Goal: Information Seeking & Learning: Check status

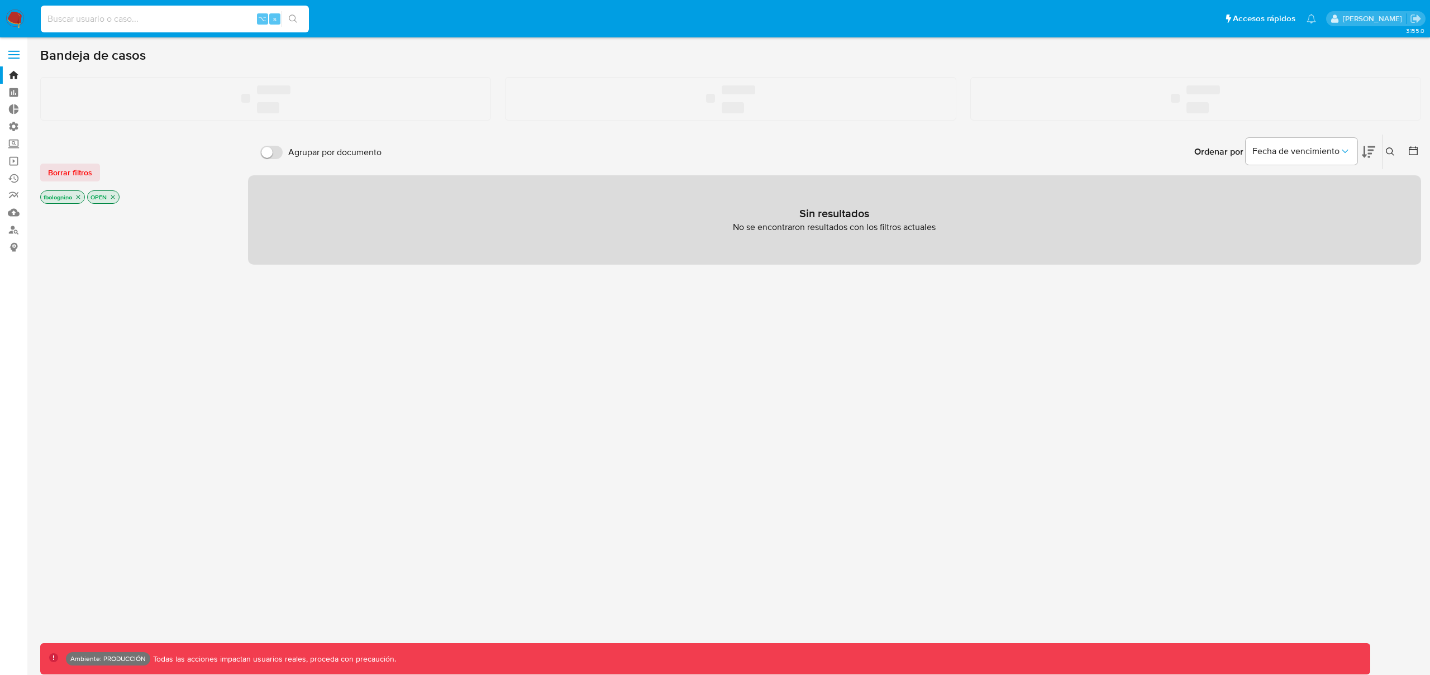
click at [131, 16] on input at bounding box center [175, 19] width 268 height 15
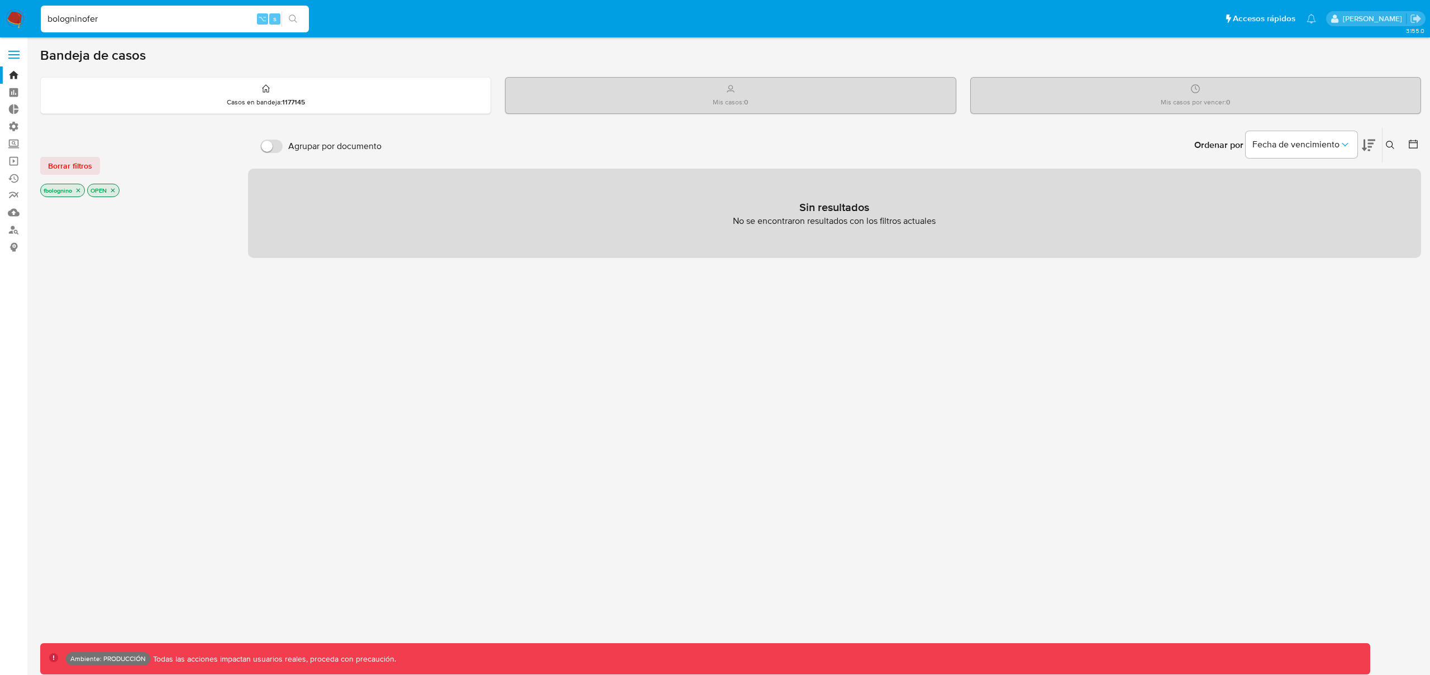
type input "bologninofer"
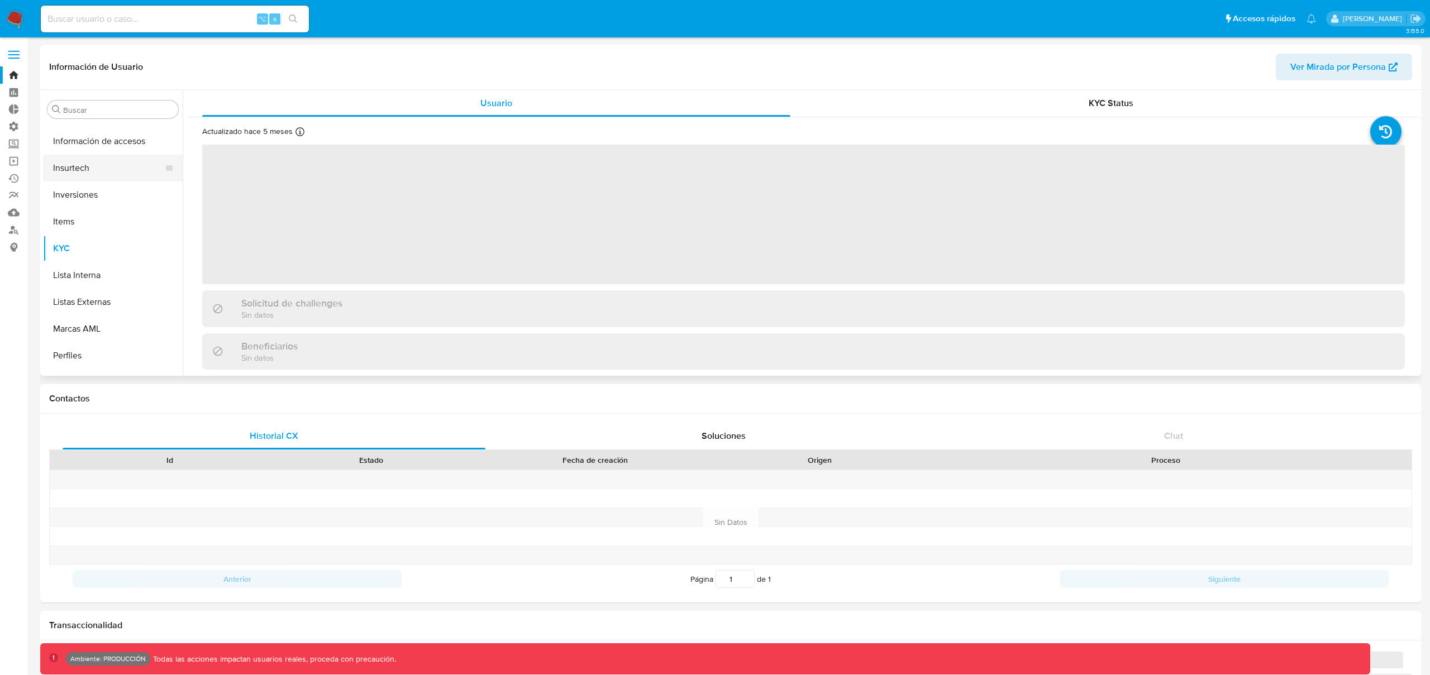
scroll to position [330, 0]
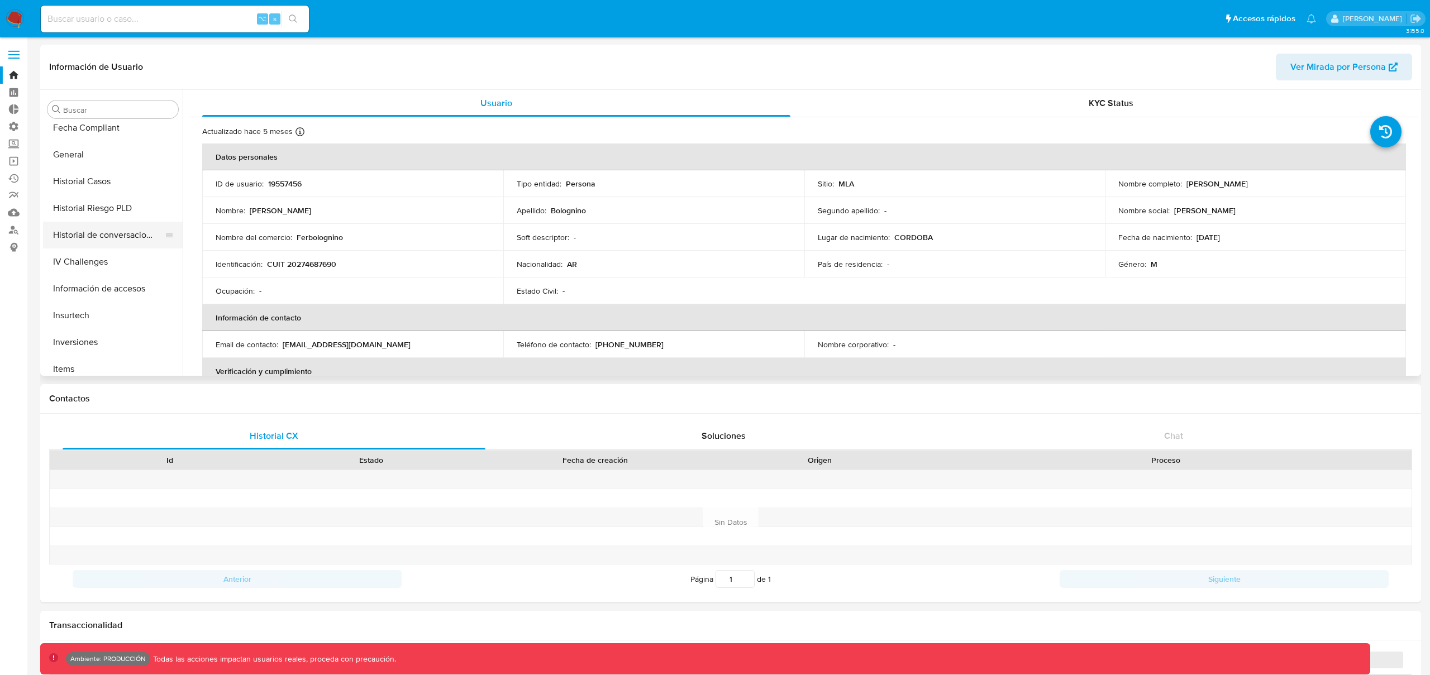
select select "10"
click at [98, 211] on button "Historial Riesgo PLD" at bounding box center [108, 208] width 131 height 27
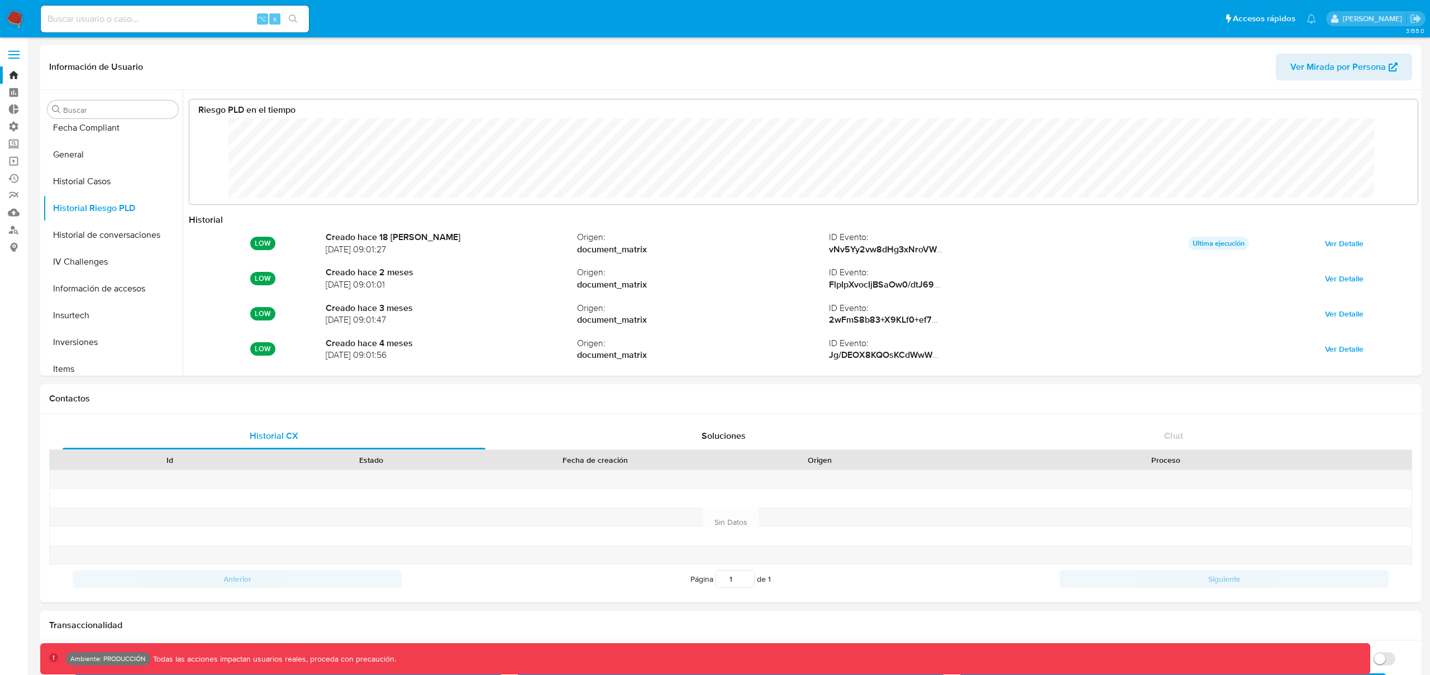
scroll to position [84, 1206]
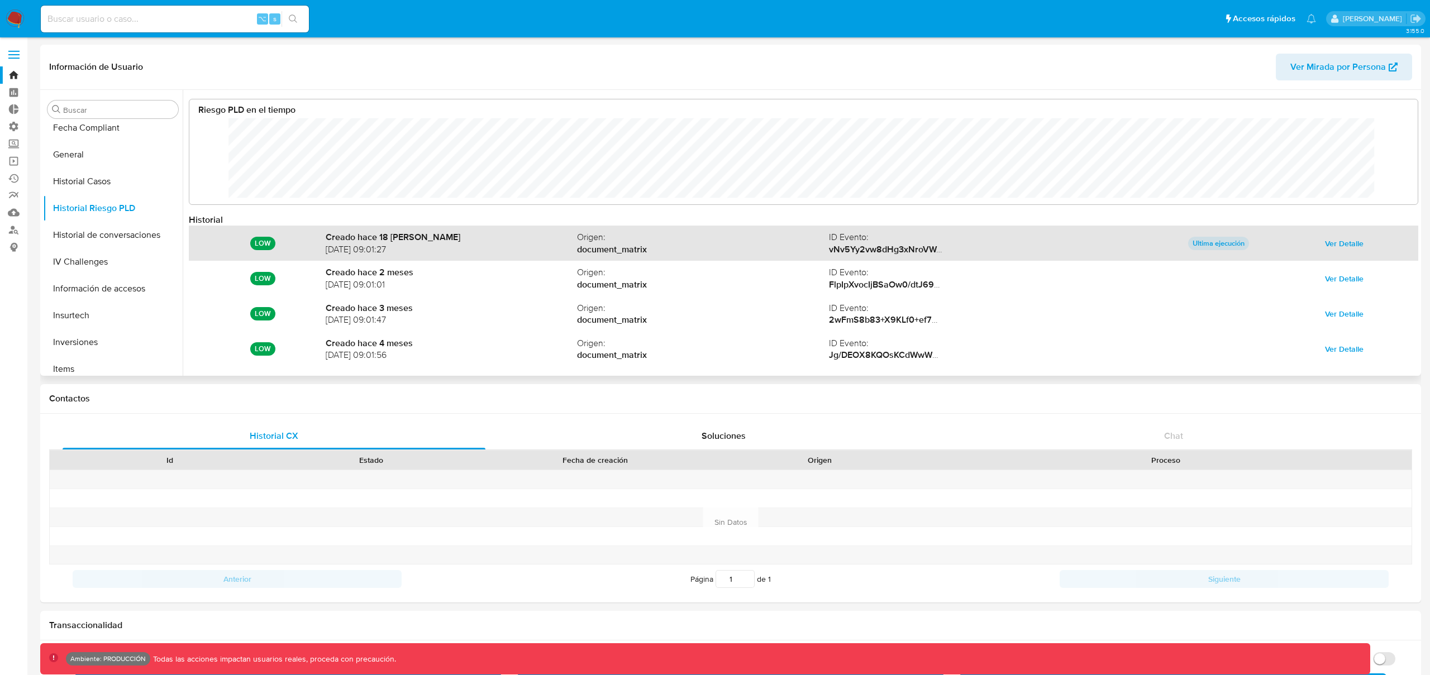
drag, startPoint x: 1223, startPoint y: 246, endPoint x: 1229, endPoint y: 246, distance: 6.1
click at [1223, 246] on p "Ultima ejecución" at bounding box center [1218, 243] width 61 height 13
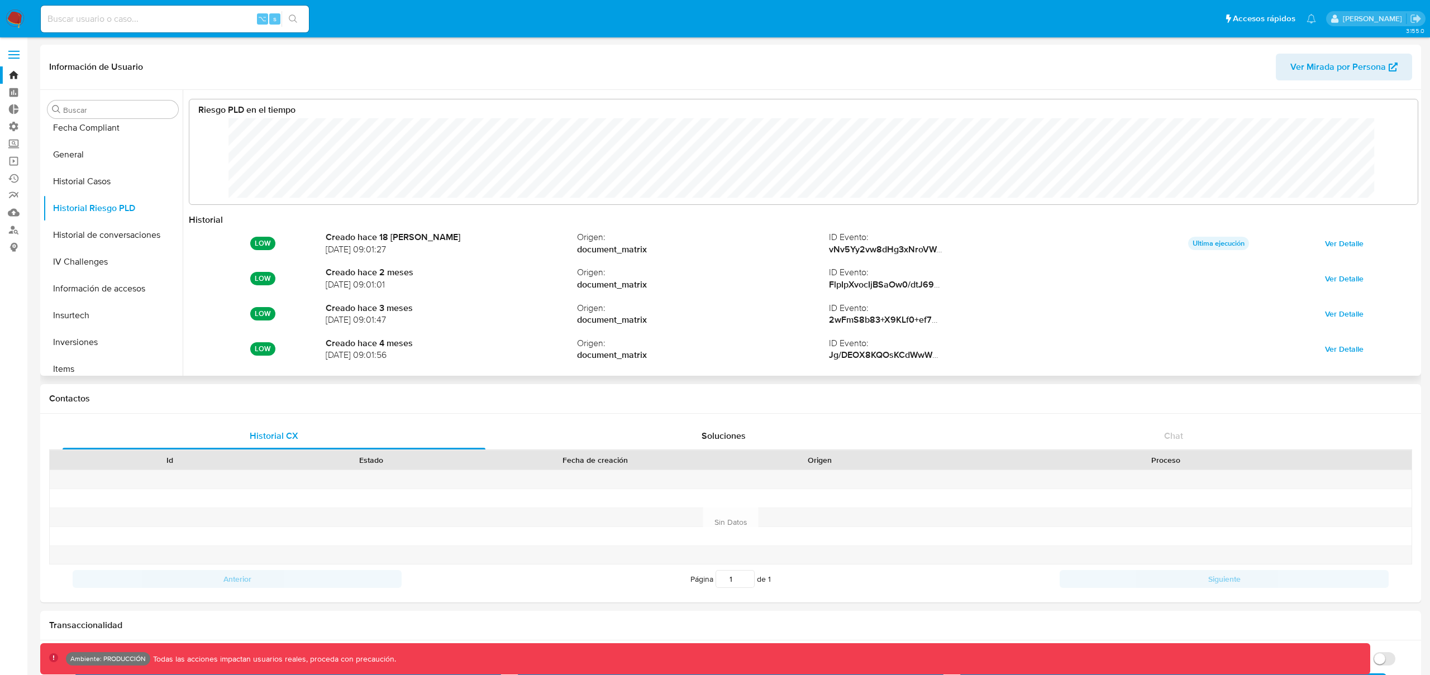
click at [1347, 243] on span "Ver Detalle" at bounding box center [1344, 244] width 39 height 16
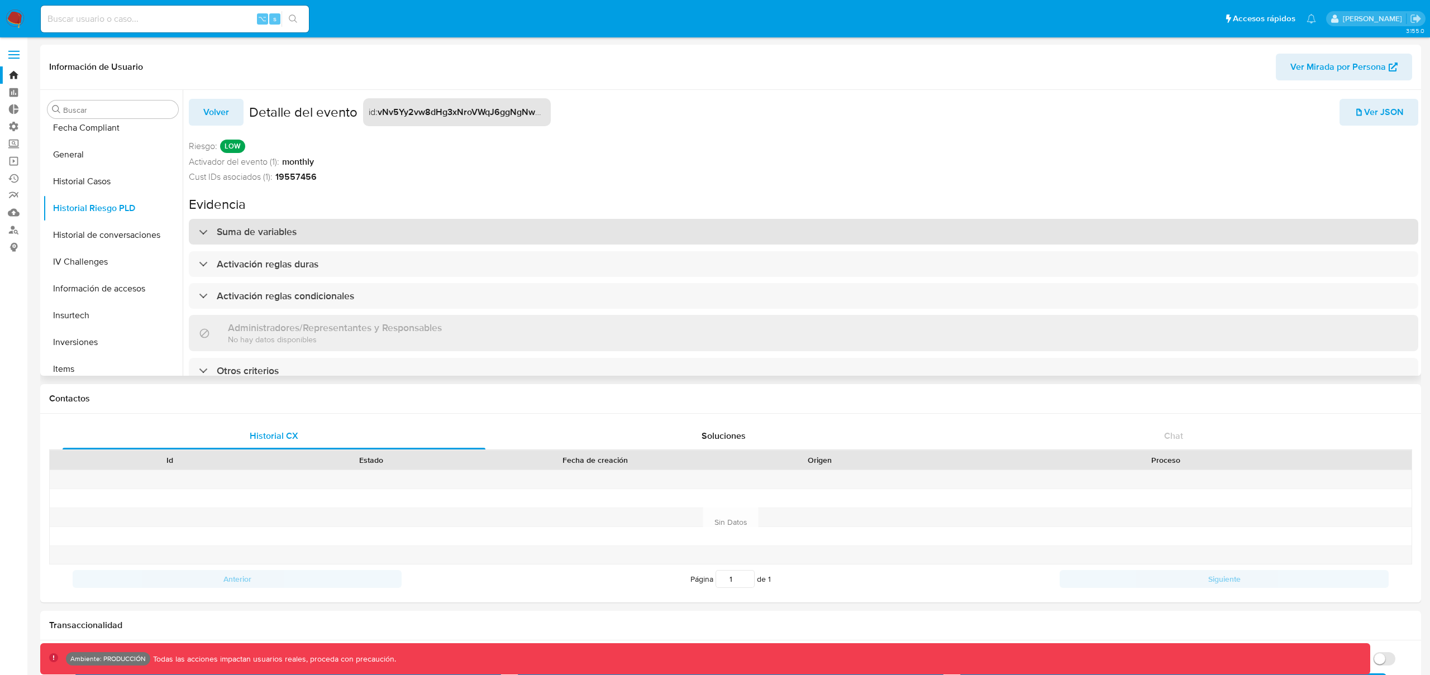
click at [259, 237] on h3 "Suma de variables" at bounding box center [257, 232] width 80 height 12
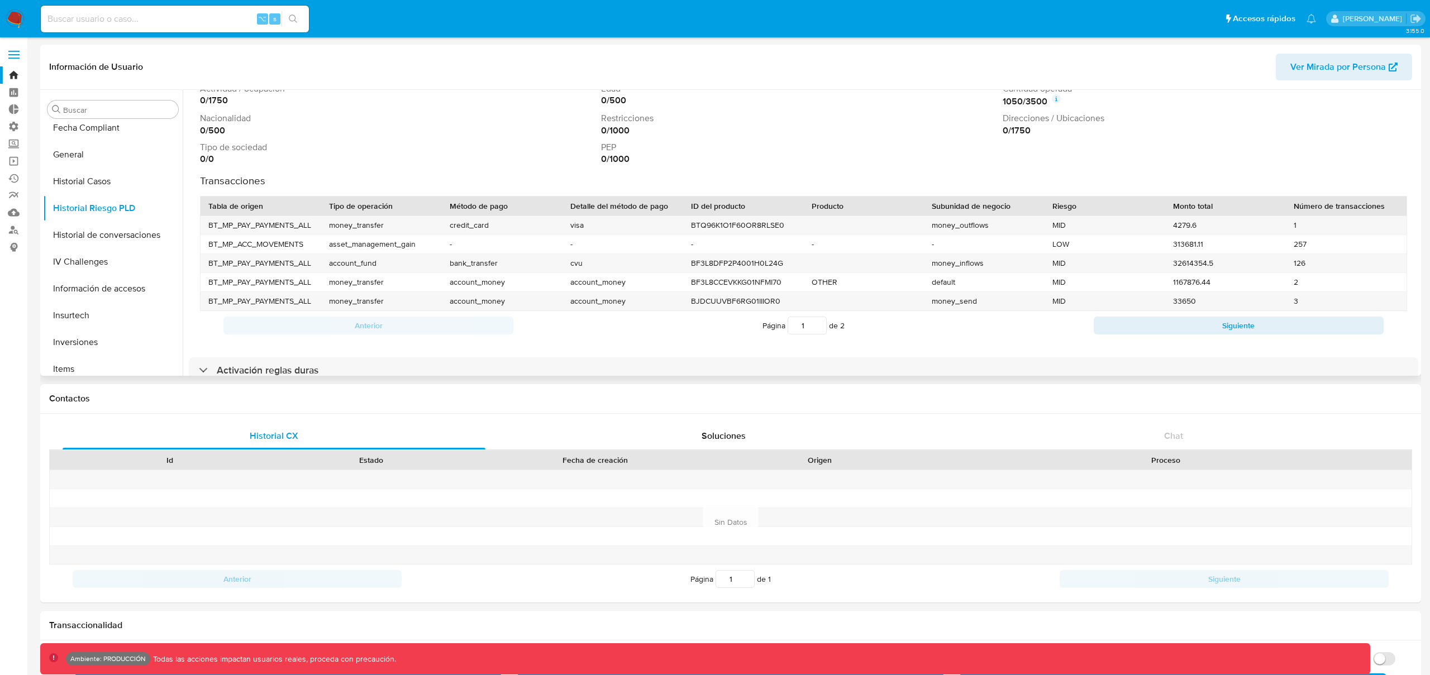
scroll to position [201, 0]
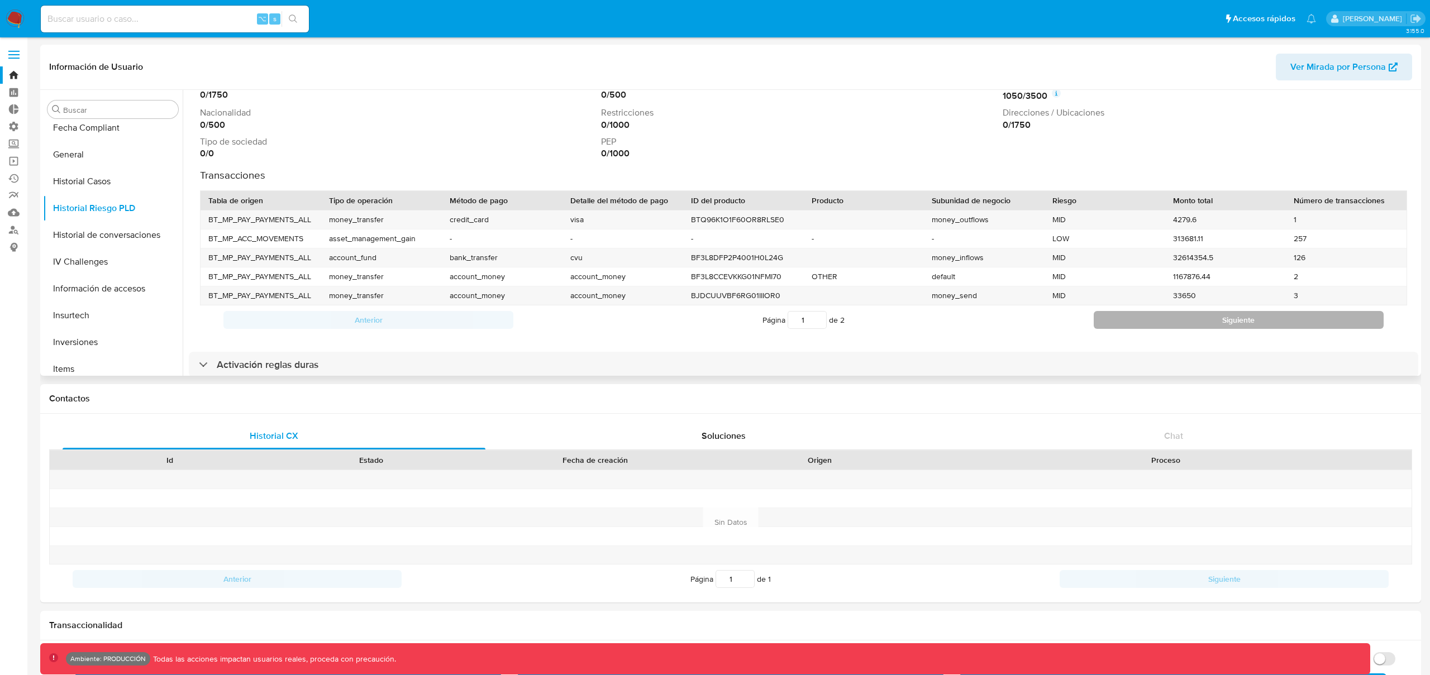
click at [1224, 317] on button "Siguiente" at bounding box center [1239, 320] width 290 height 18
type input "2"
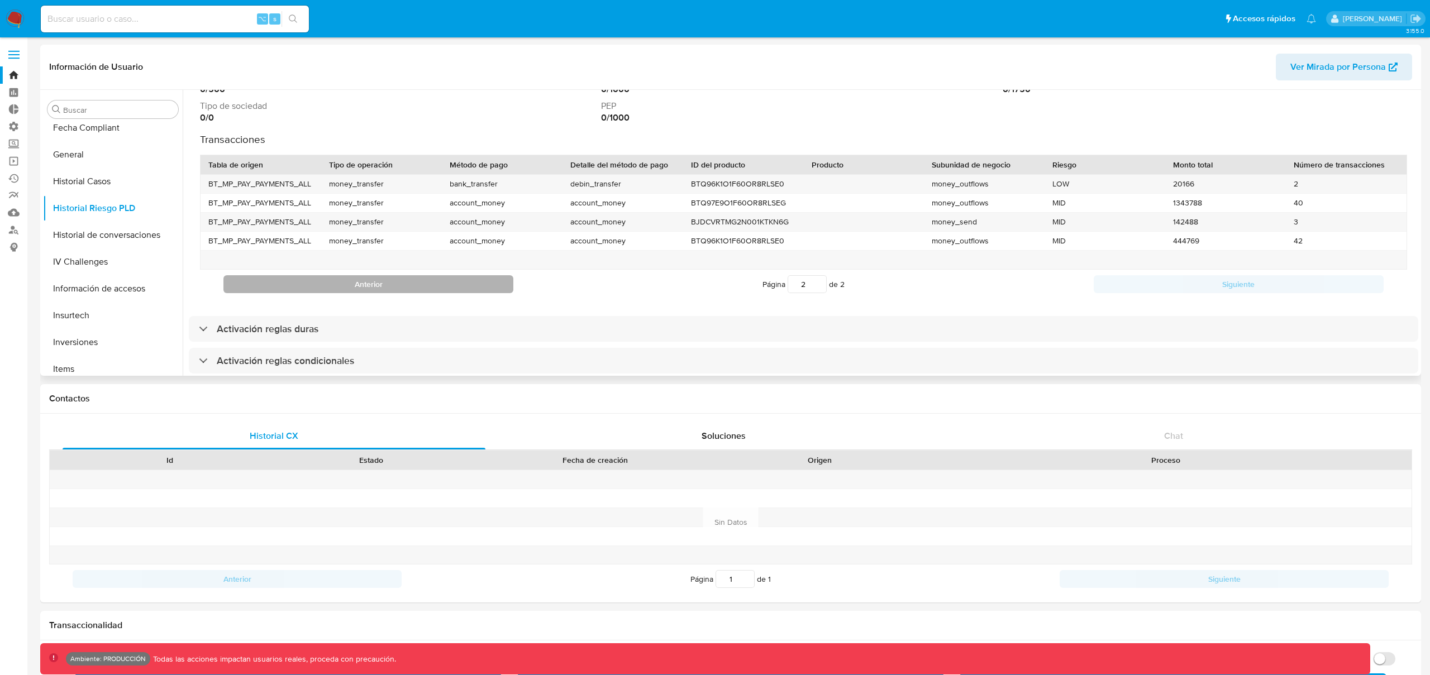
scroll to position [306, 0]
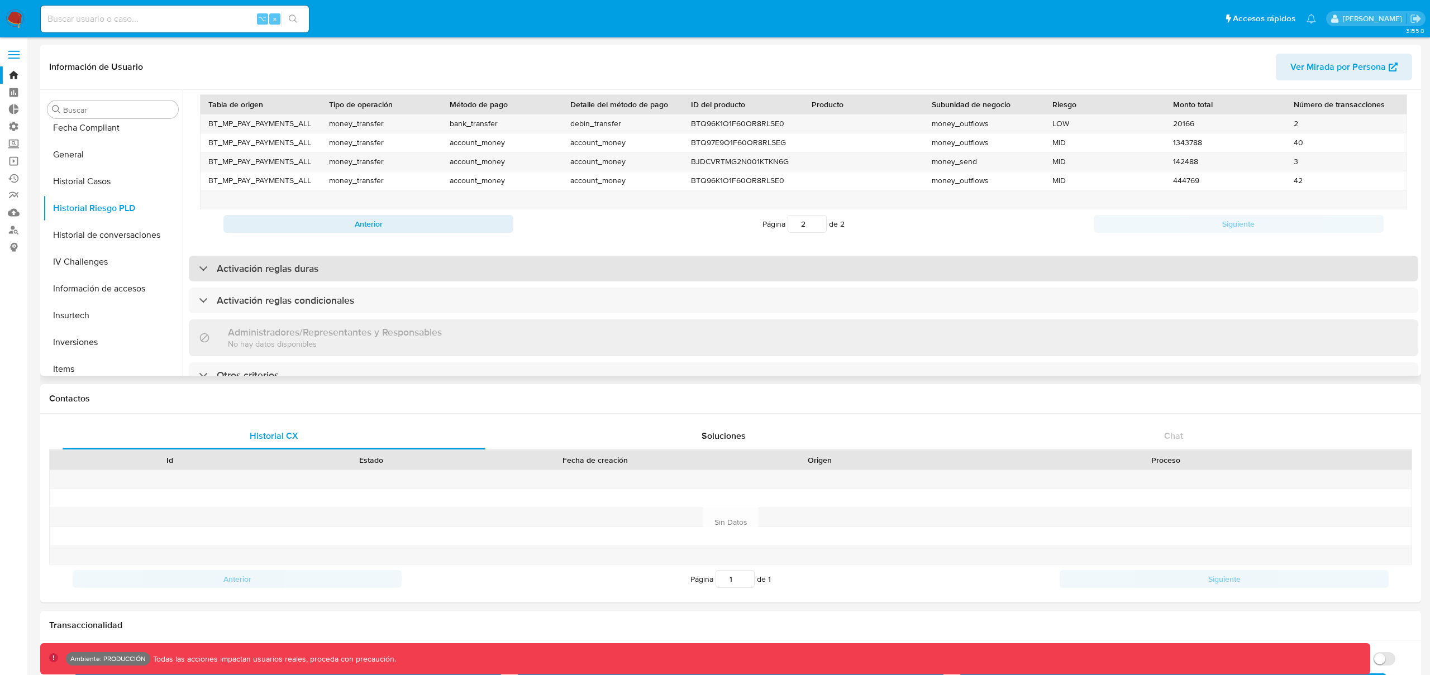
click at [321, 258] on div "Activación reglas duras" at bounding box center [803, 269] width 1229 height 26
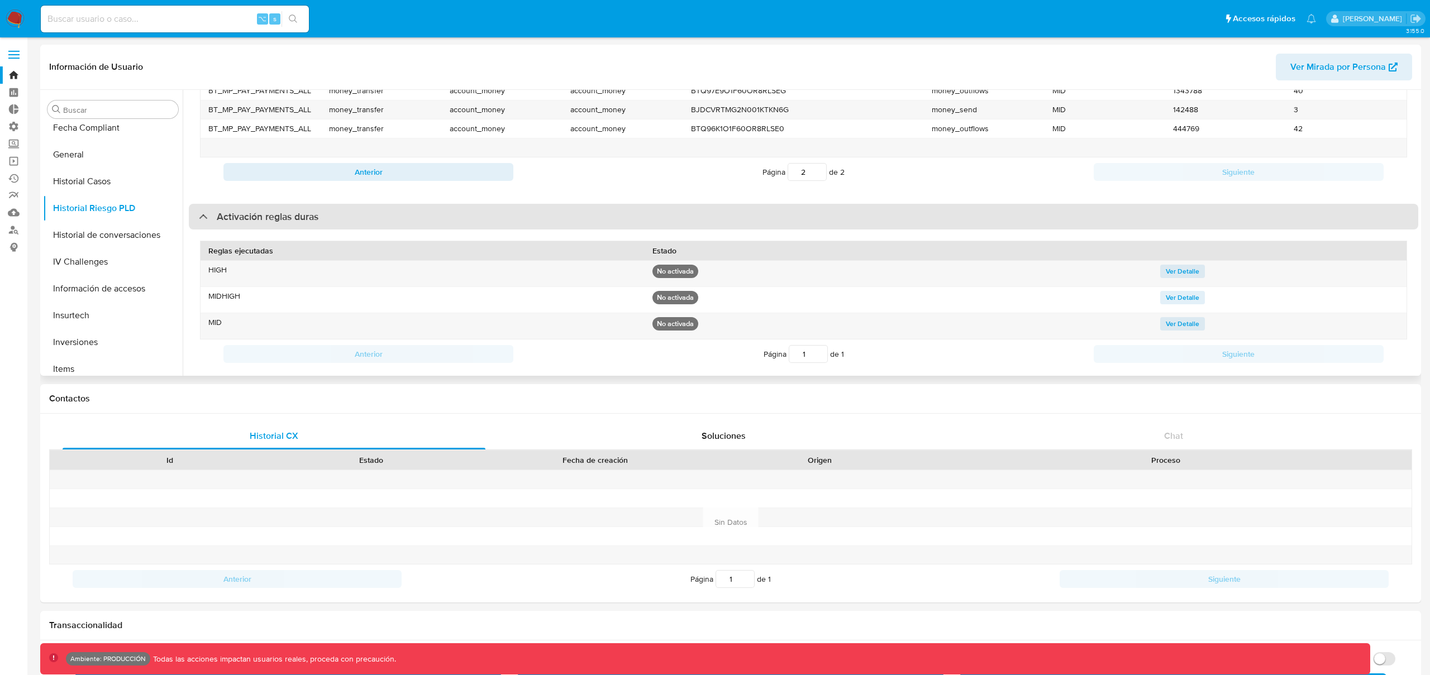
scroll to position [456, 0]
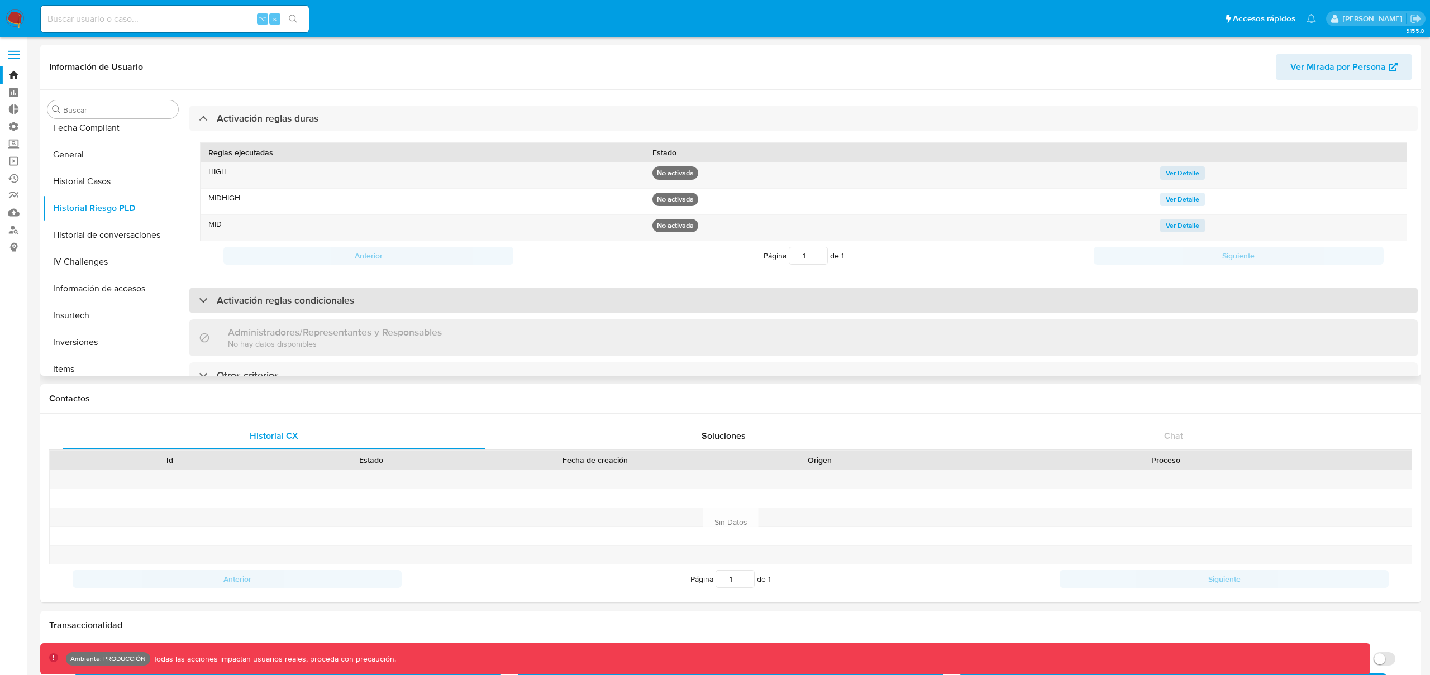
click at [302, 294] on h3 "Activación reglas condicionales" at bounding box center [285, 300] width 137 height 12
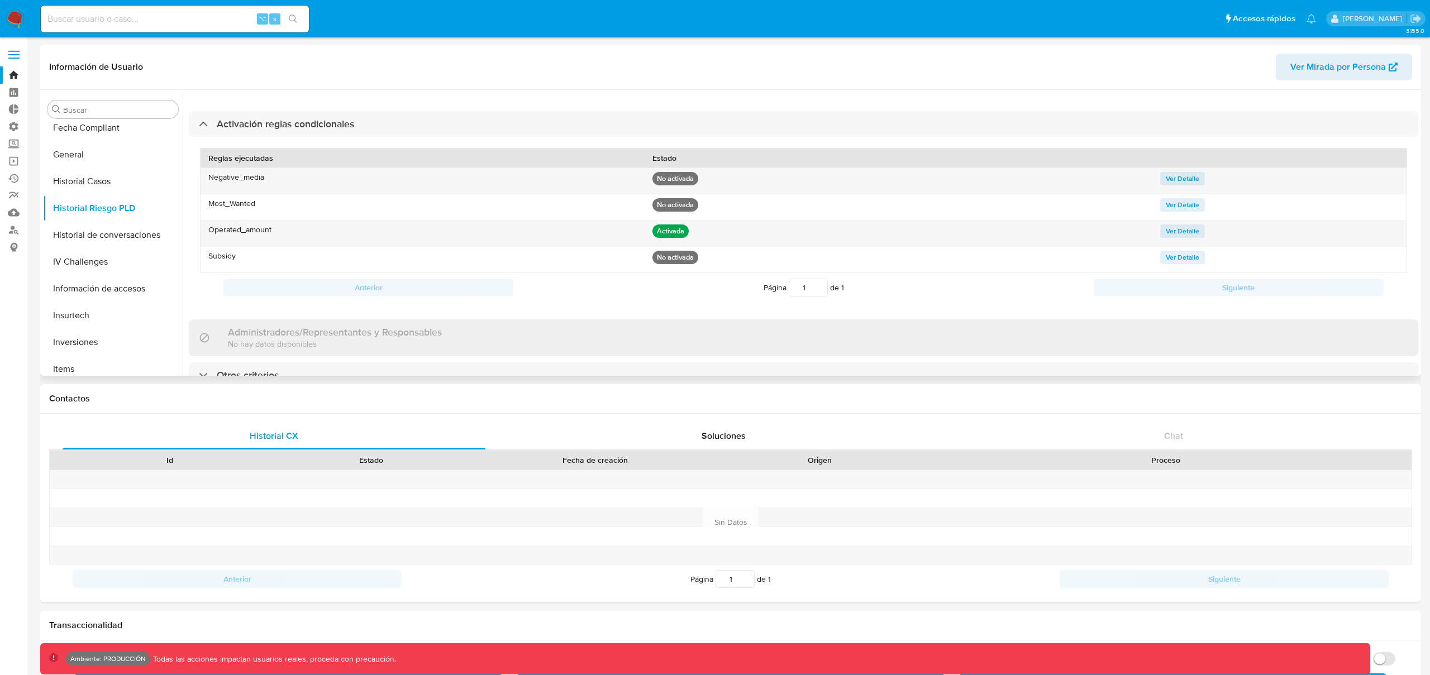
scroll to position [32, 0]
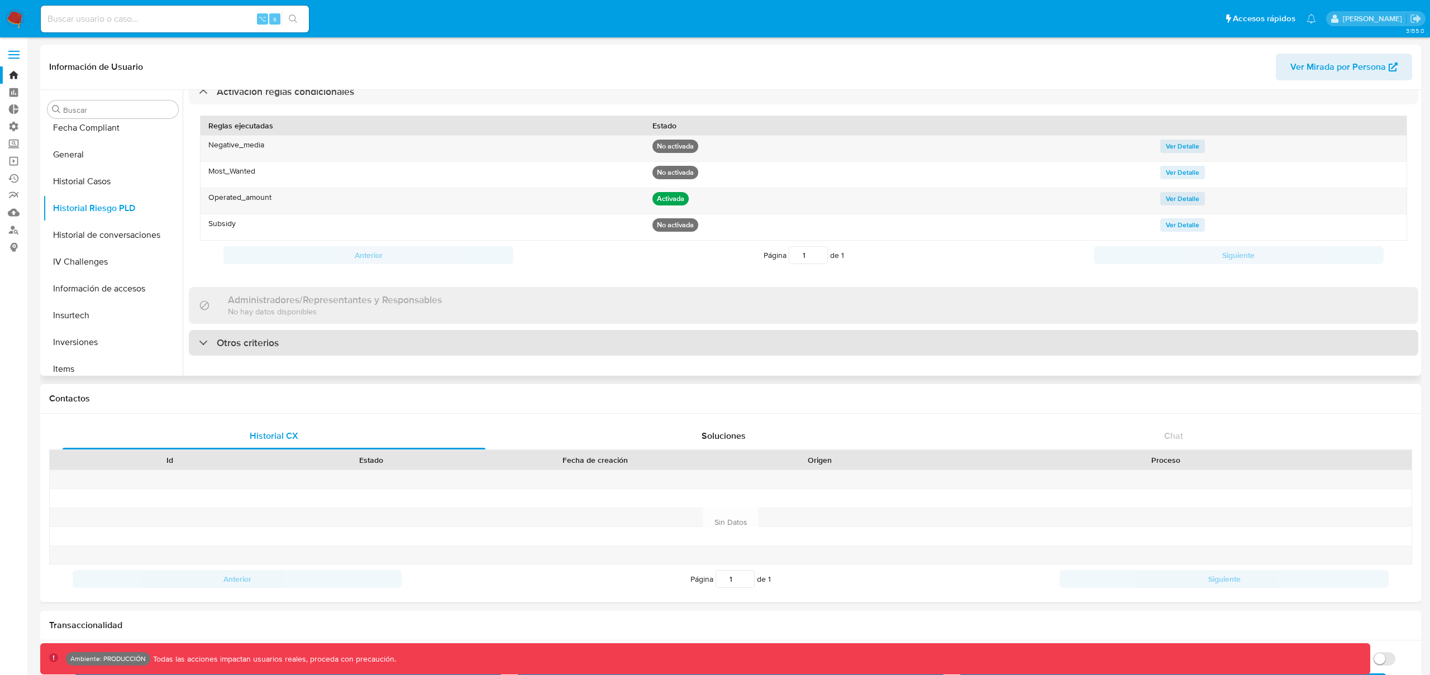
drag, startPoint x: 275, startPoint y: 337, endPoint x: 302, endPoint y: 321, distance: 31.0
click at [275, 337] on h3 "Otros criterios" at bounding box center [248, 343] width 62 height 12
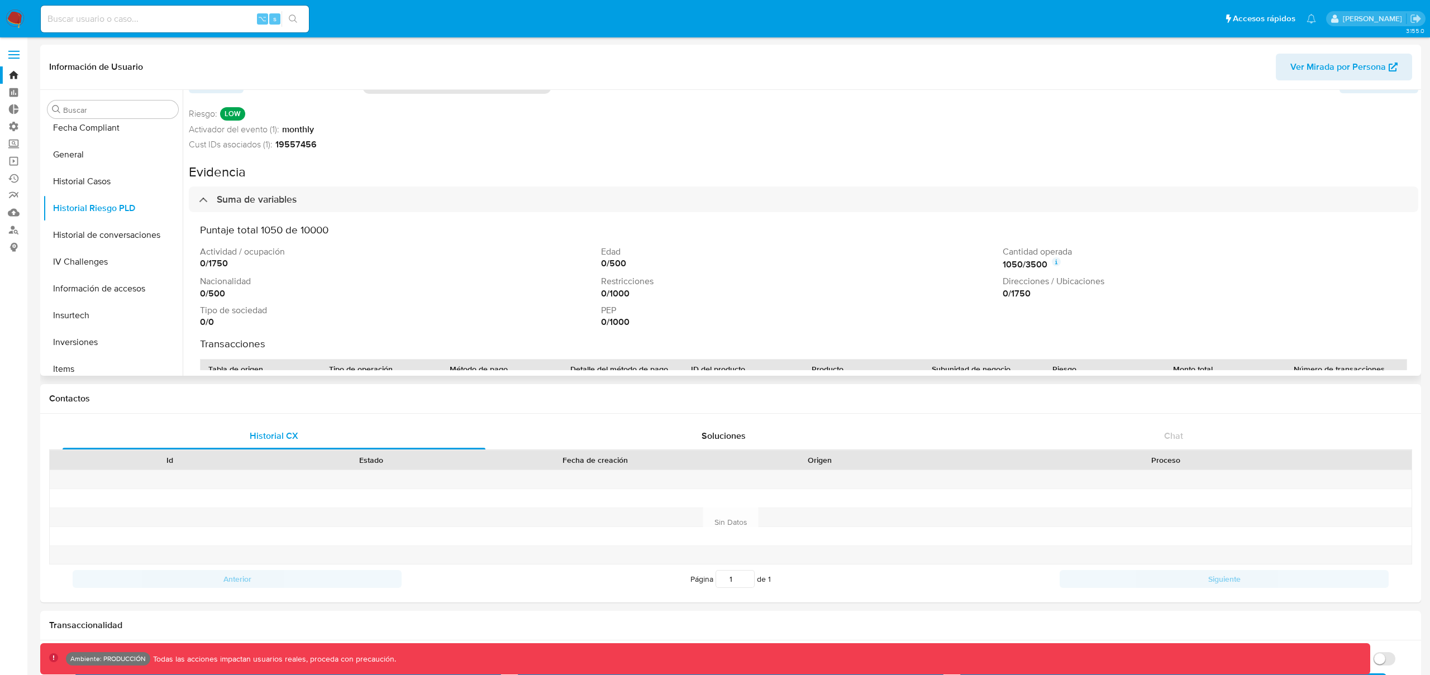
scroll to position [0, 0]
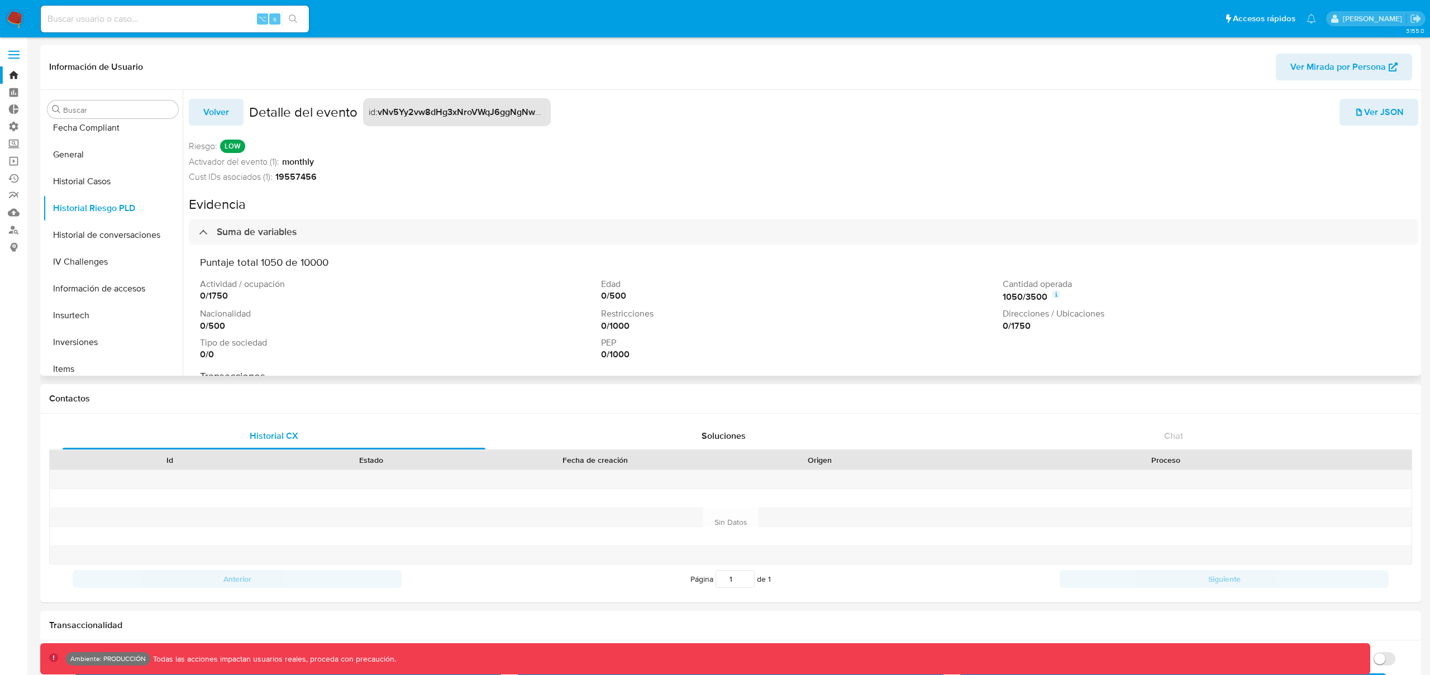
click at [220, 112] on span "Volver" at bounding box center [216, 112] width 26 height 25
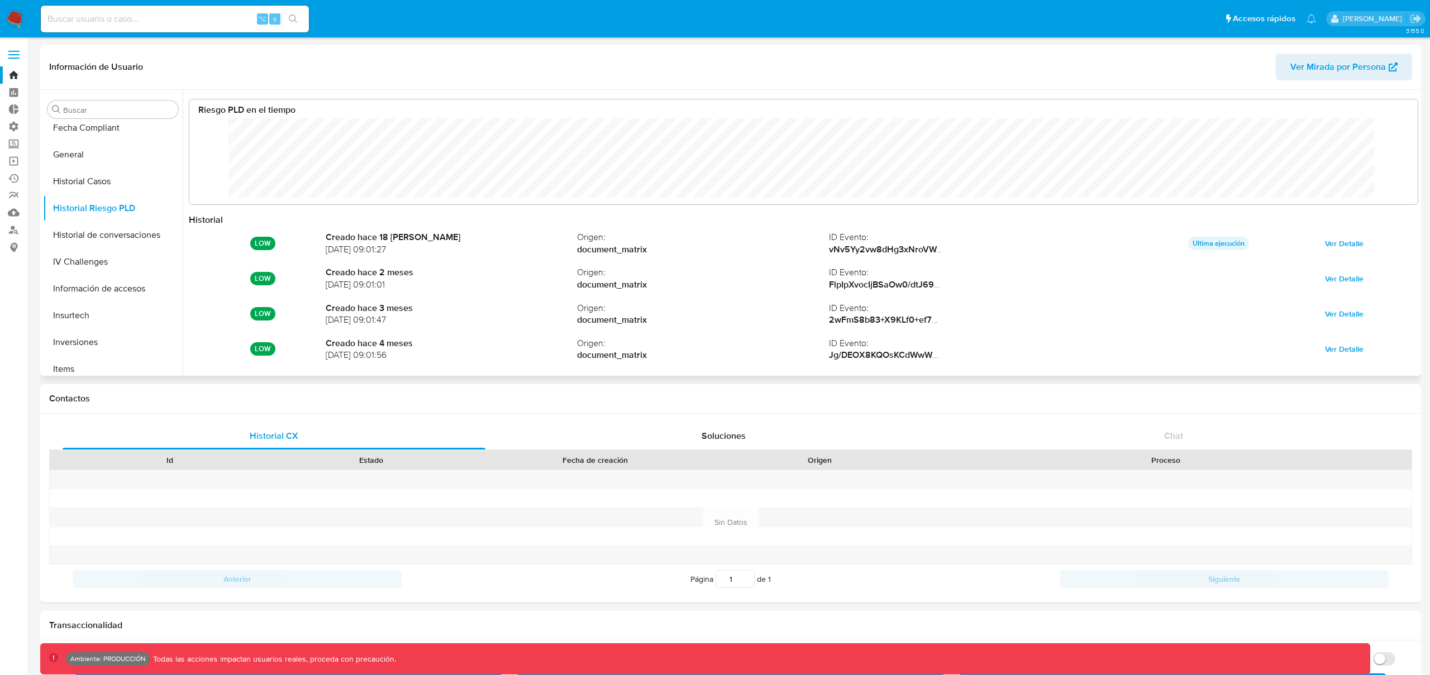
scroll to position [59, 0]
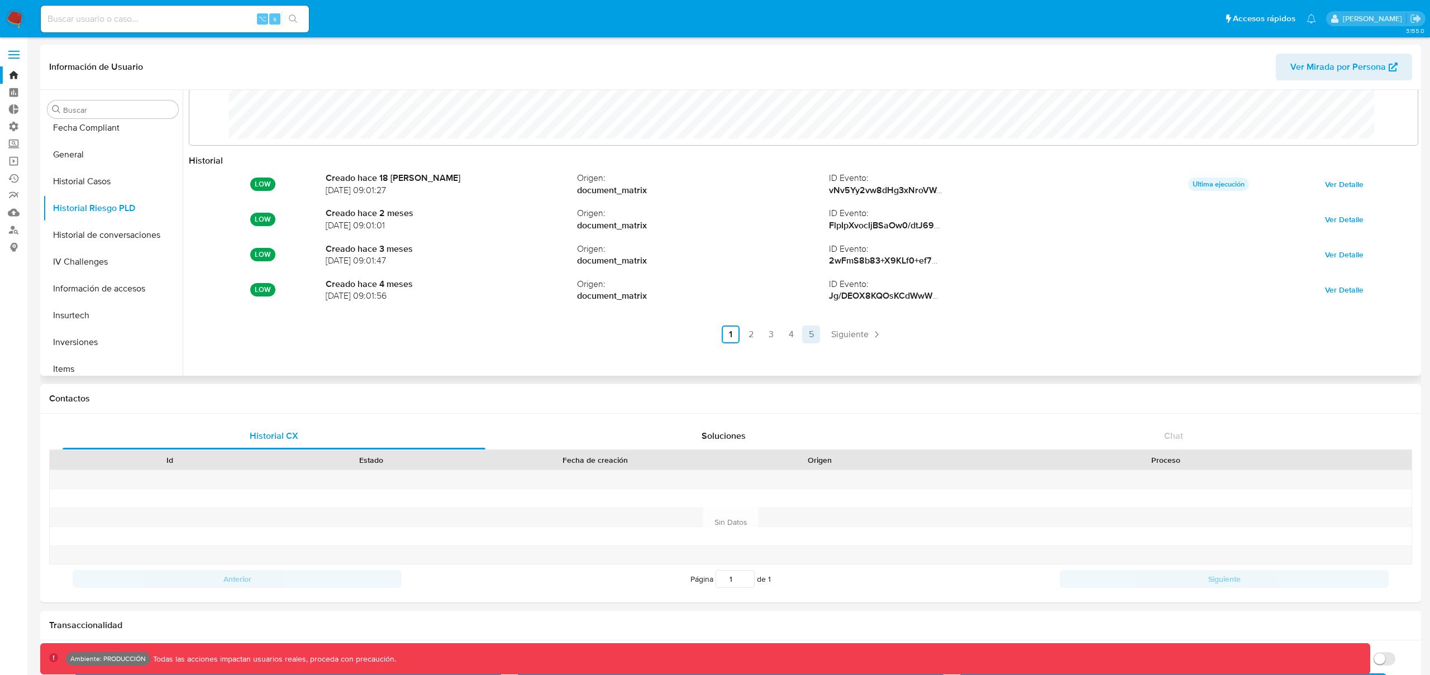
click at [807, 333] on link "5" at bounding box center [811, 335] width 18 height 18
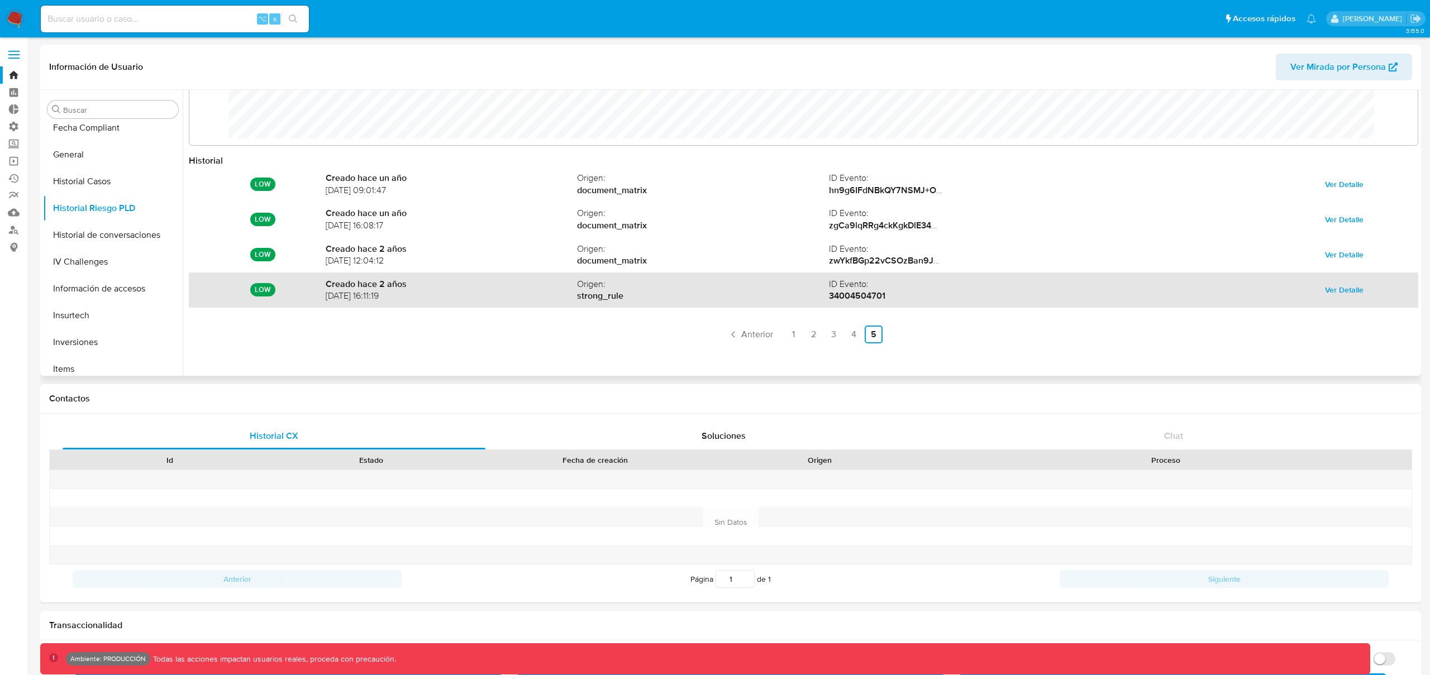
click at [1335, 288] on span "Ver Detalle" at bounding box center [1344, 290] width 39 height 16
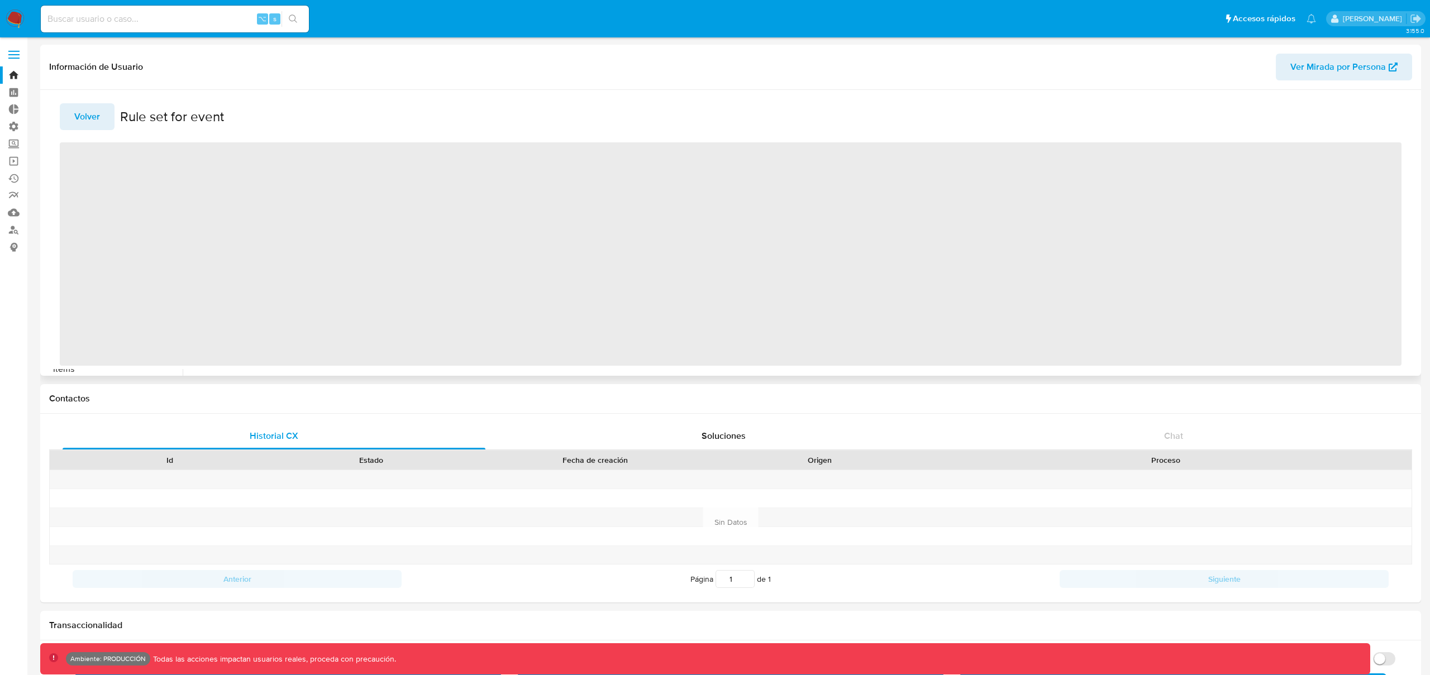
scroll to position [0, 0]
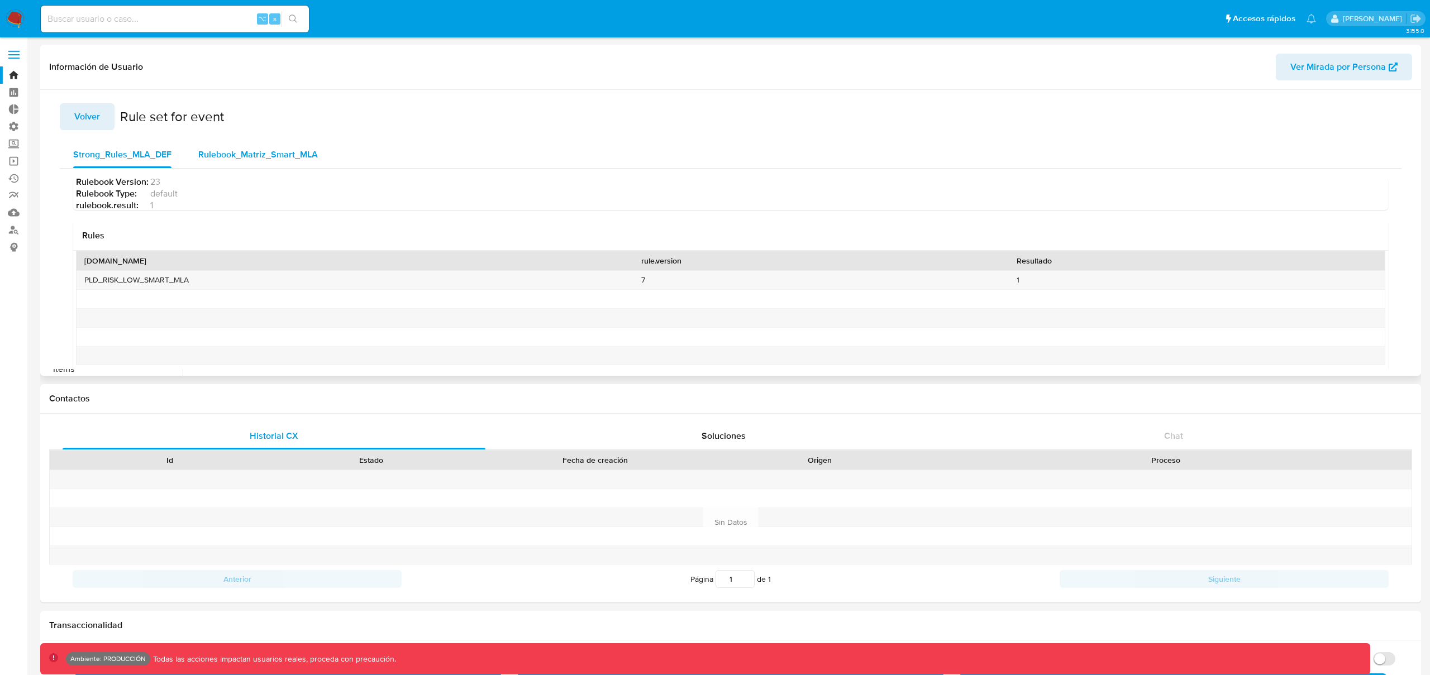
click at [254, 153] on span "Rulebook_Matriz_Smart_MLA" at bounding box center [258, 154] width 120 height 13
click at [94, 123] on span "Volver" at bounding box center [87, 116] width 26 height 25
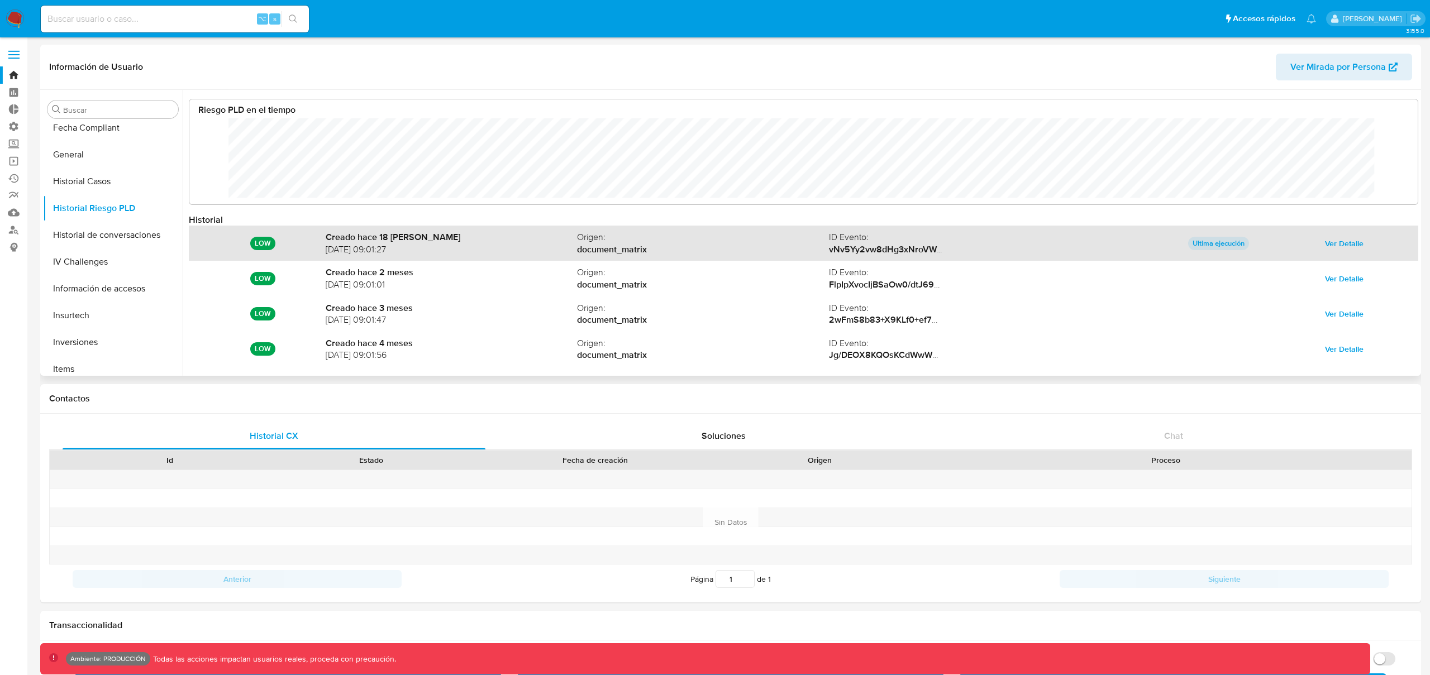
scroll to position [84, 1206]
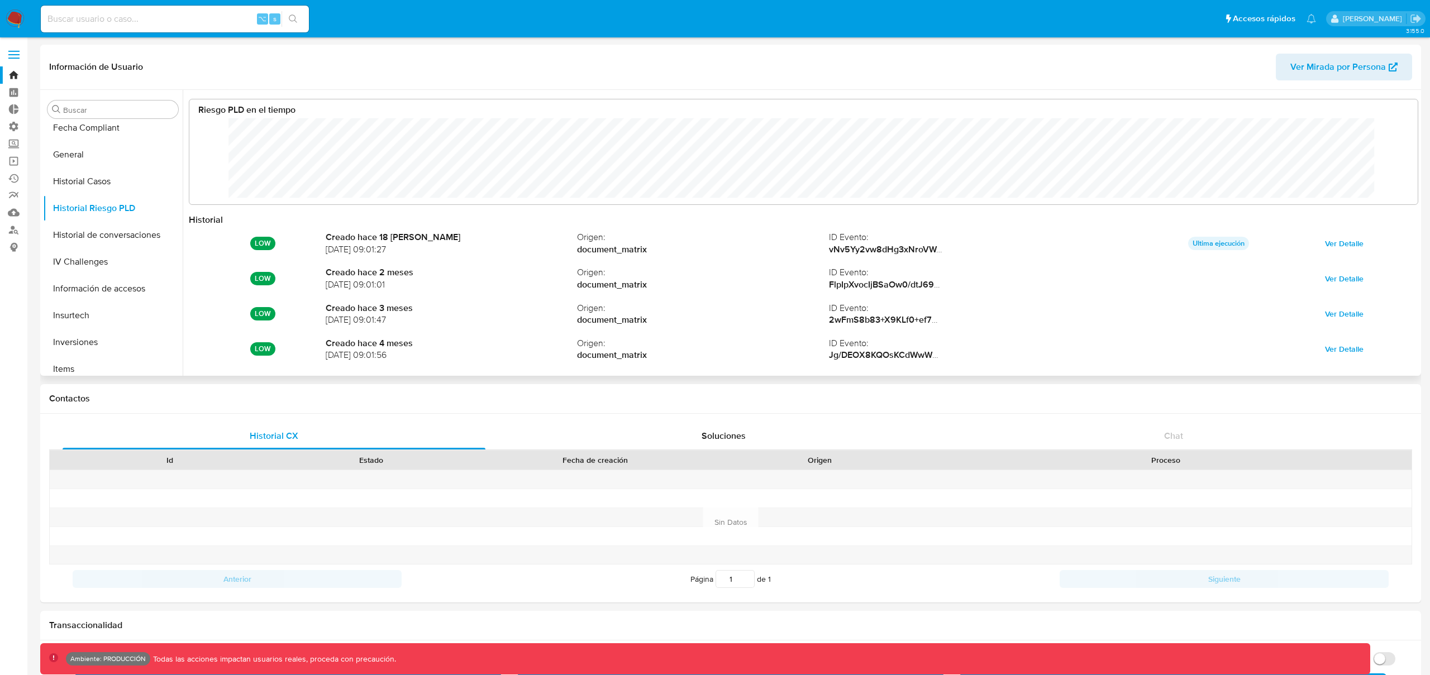
click at [1338, 244] on span "Ver Detalle" at bounding box center [1344, 244] width 39 height 16
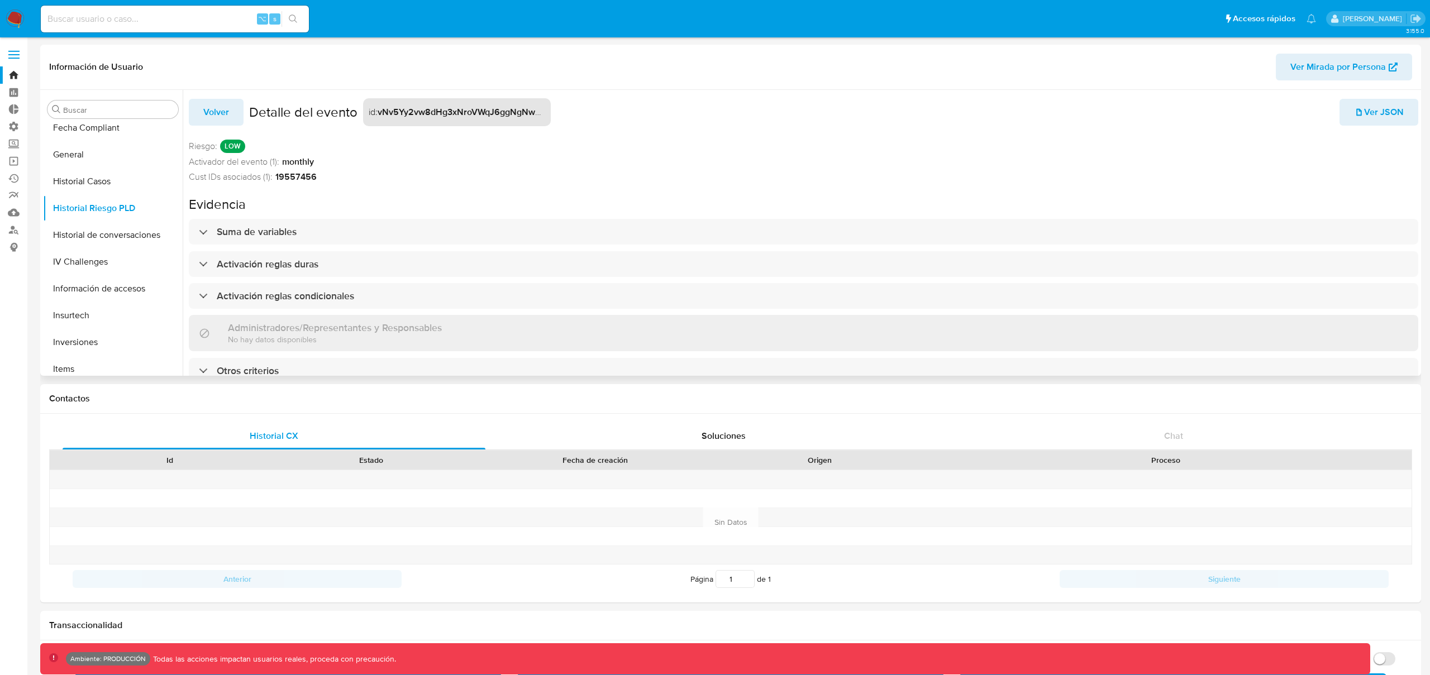
click at [301, 112] on h2 "Detalle del evento" at bounding box center [303, 112] width 108 height 17
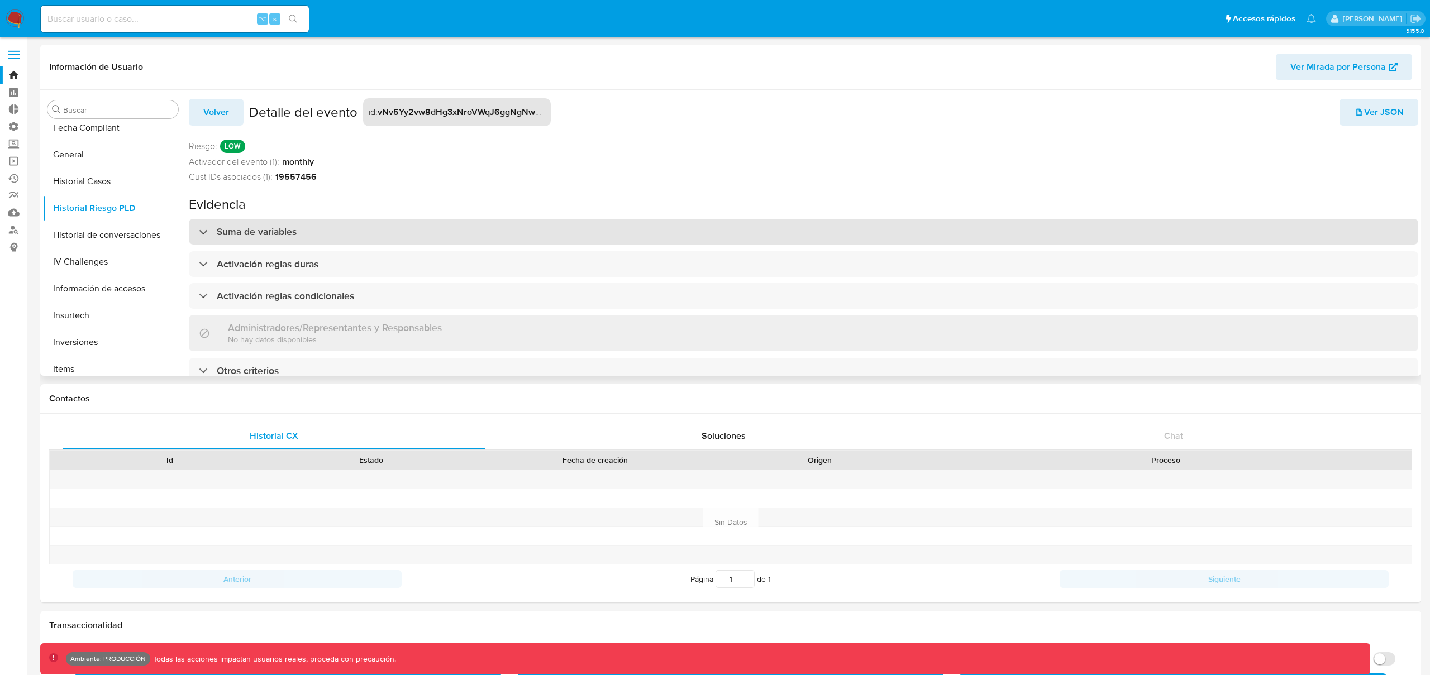
click at [233, 232] on h3 "Suma de variables" at bounding box center [257, 232] width 80 height 12
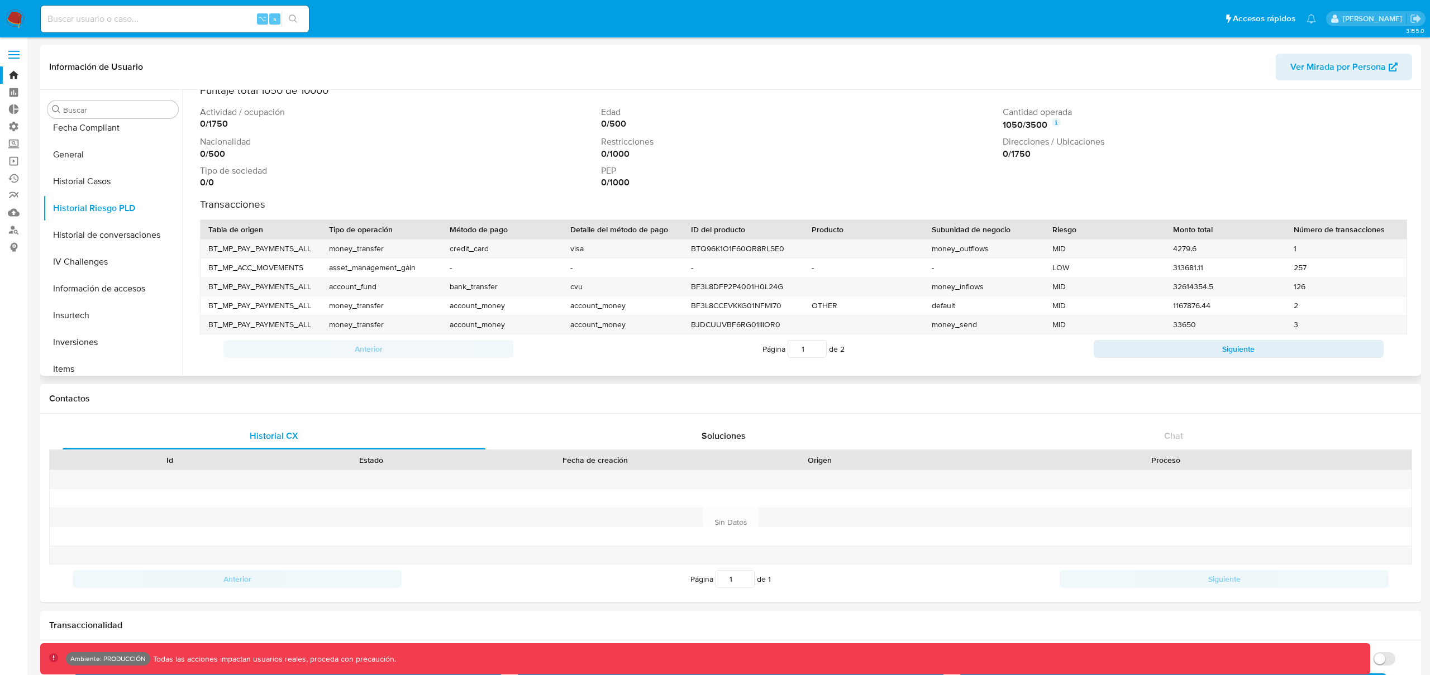
scroll to position [173, 0]
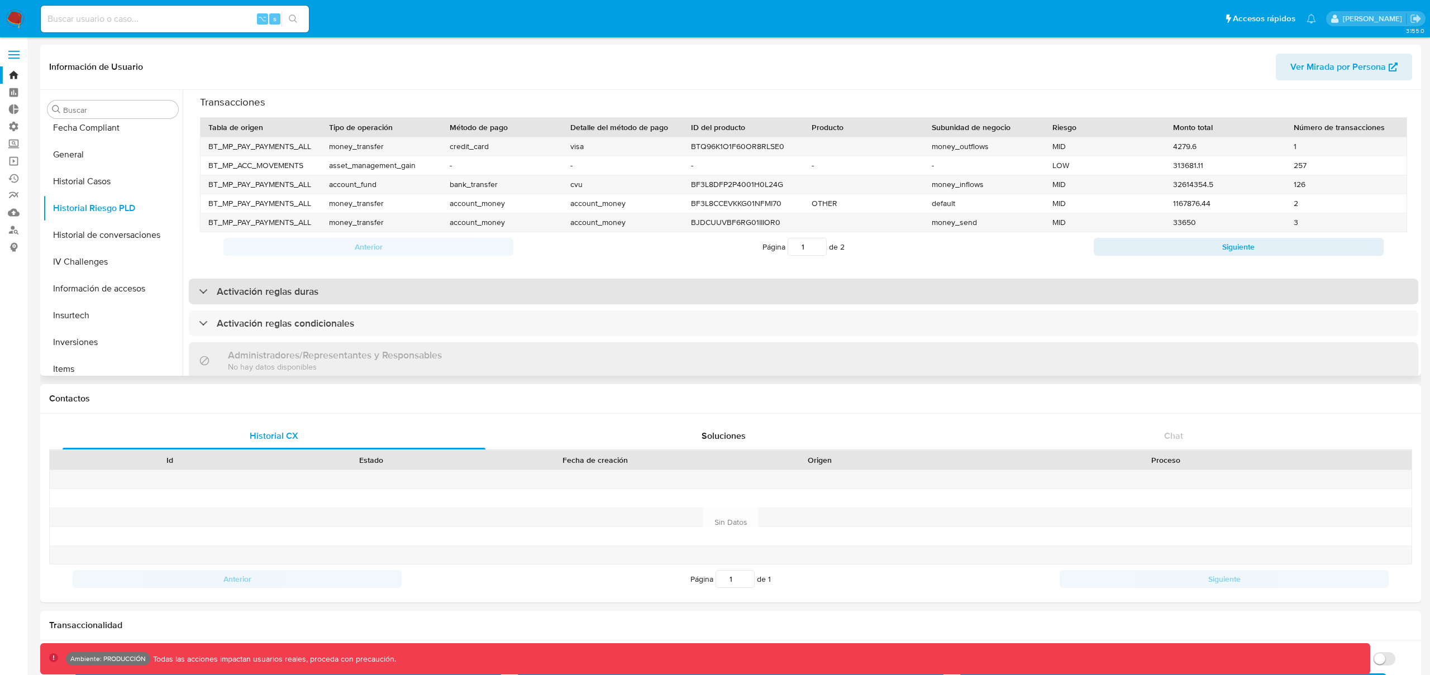
click at [292, 290] on h3 "Activación reglas duras" at bounding box center [268, 291] width 102 height 12
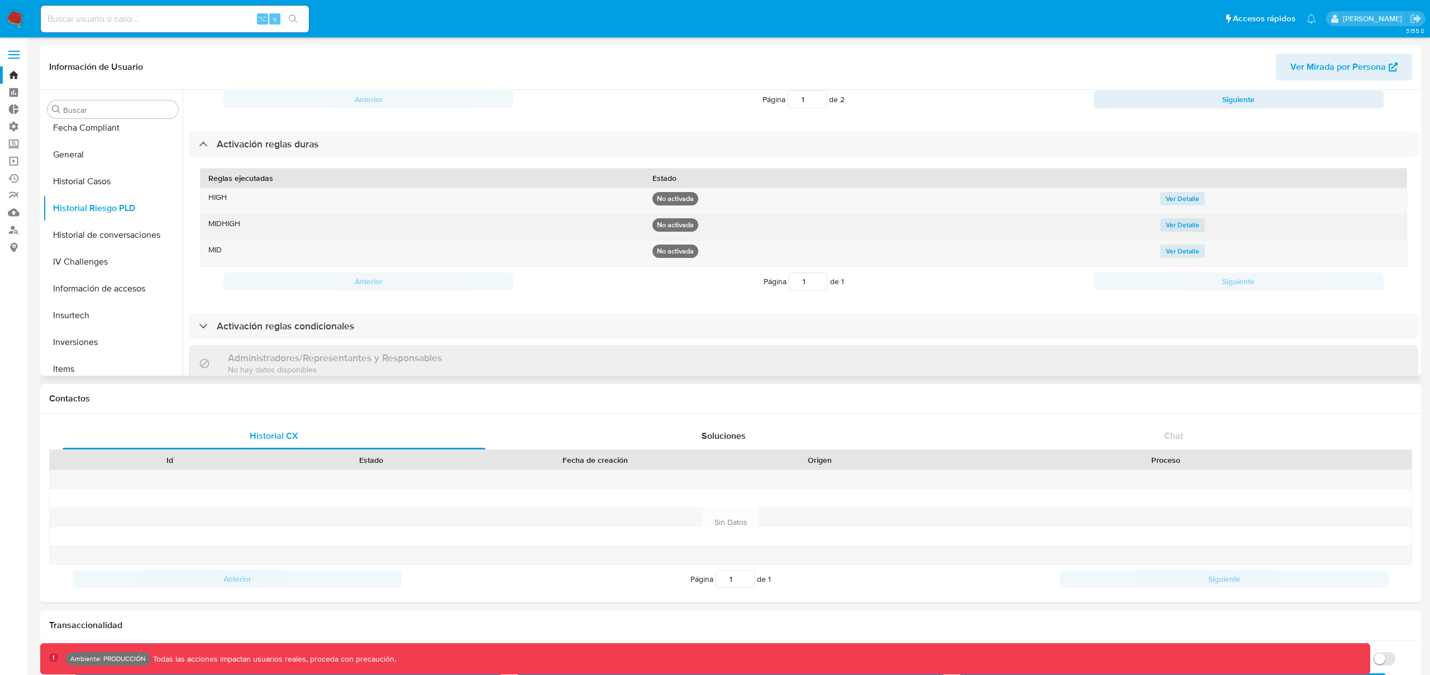
scroll to position [456, 0]
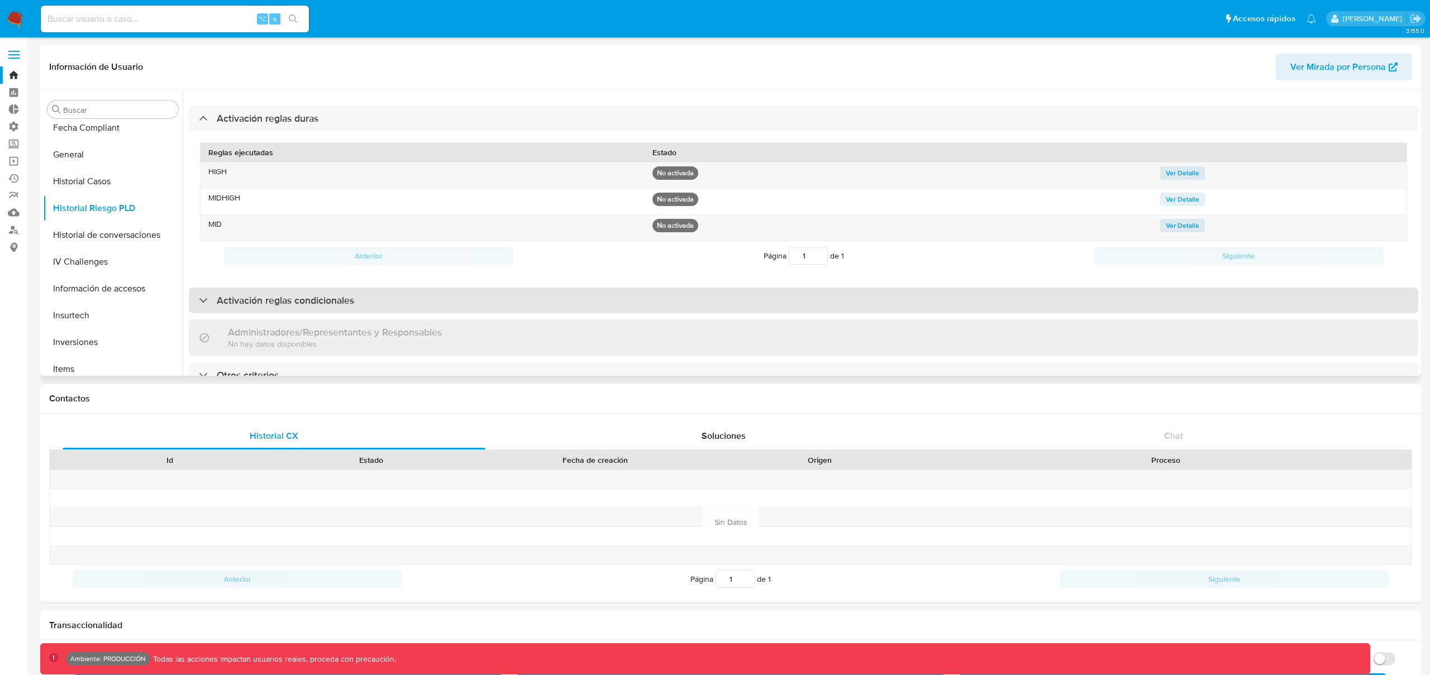
click at [288, 294] on h3 "Activación reglas condicionales" at bounding box center [285, 300] width 137 height 12
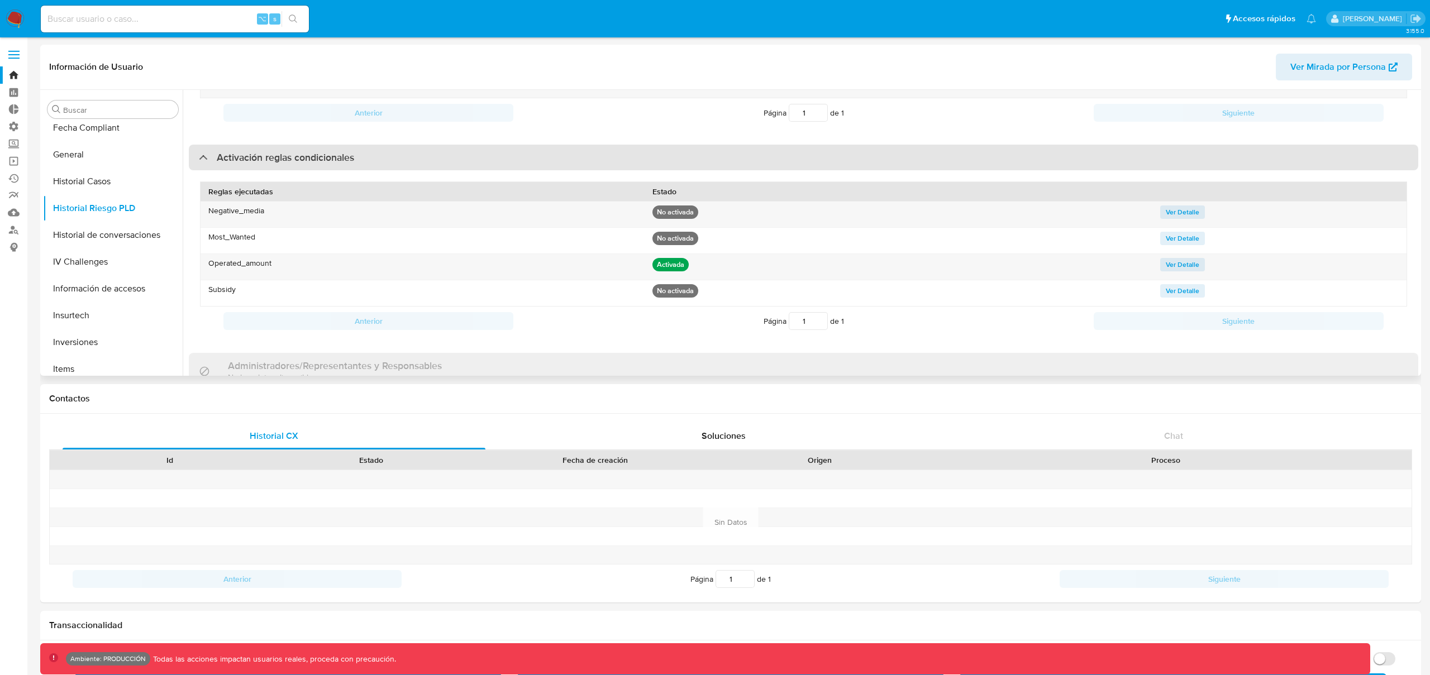
scroll to position [633, 0]
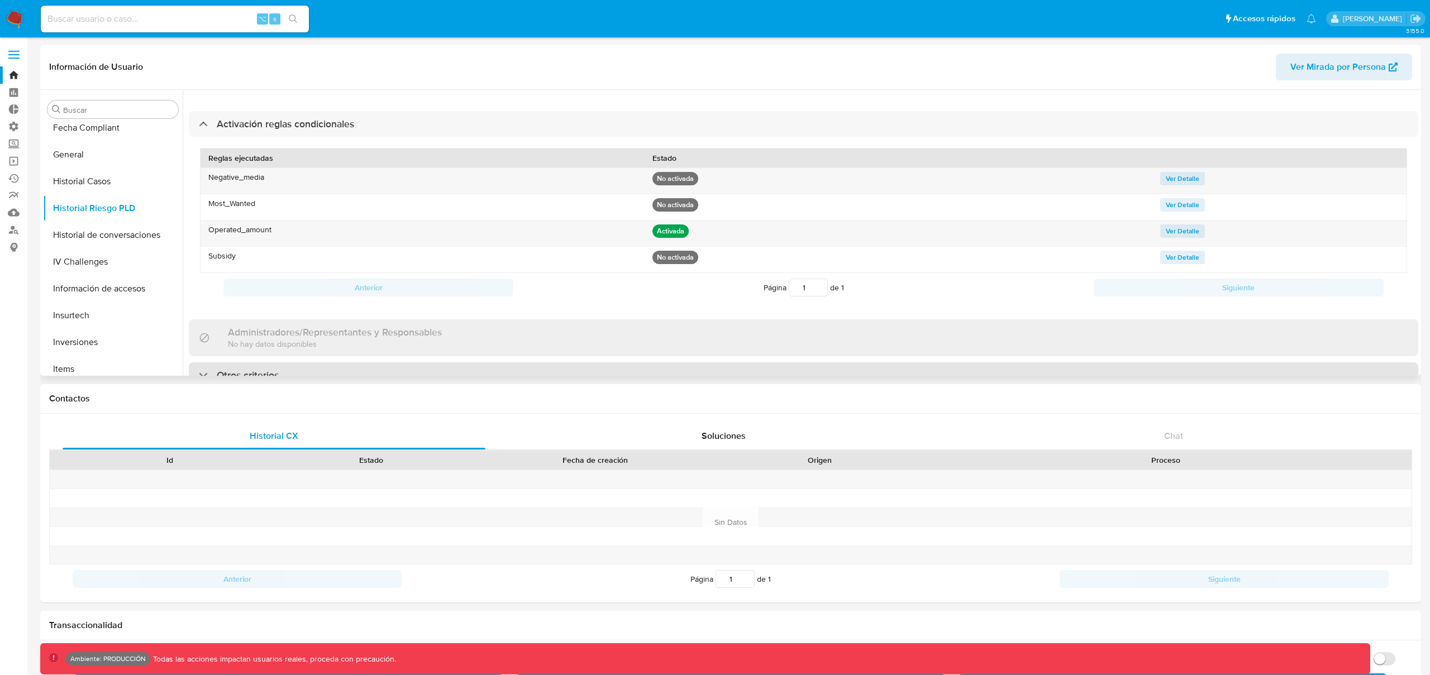
click at [273, 369] on h3 "Otros criterios" at bounding box center [248, 375] width 62 height 12
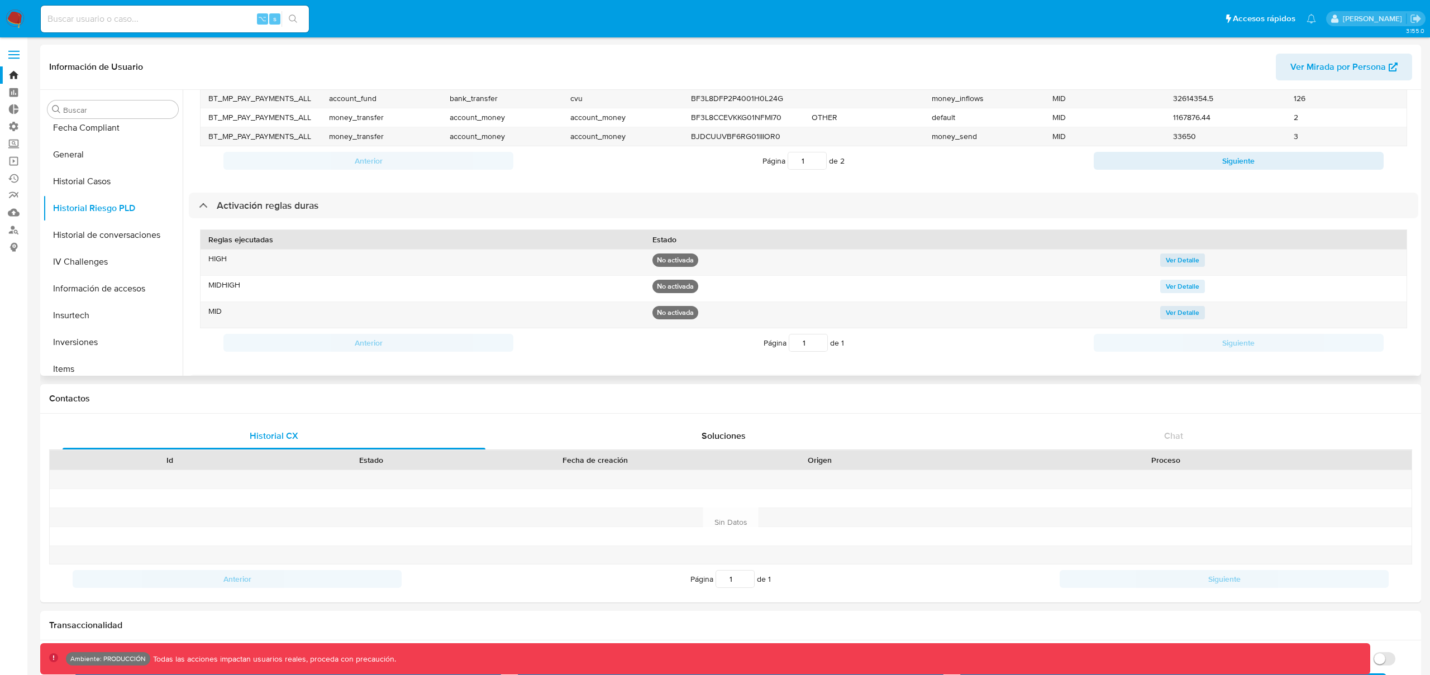
scroll to position [0, 0]
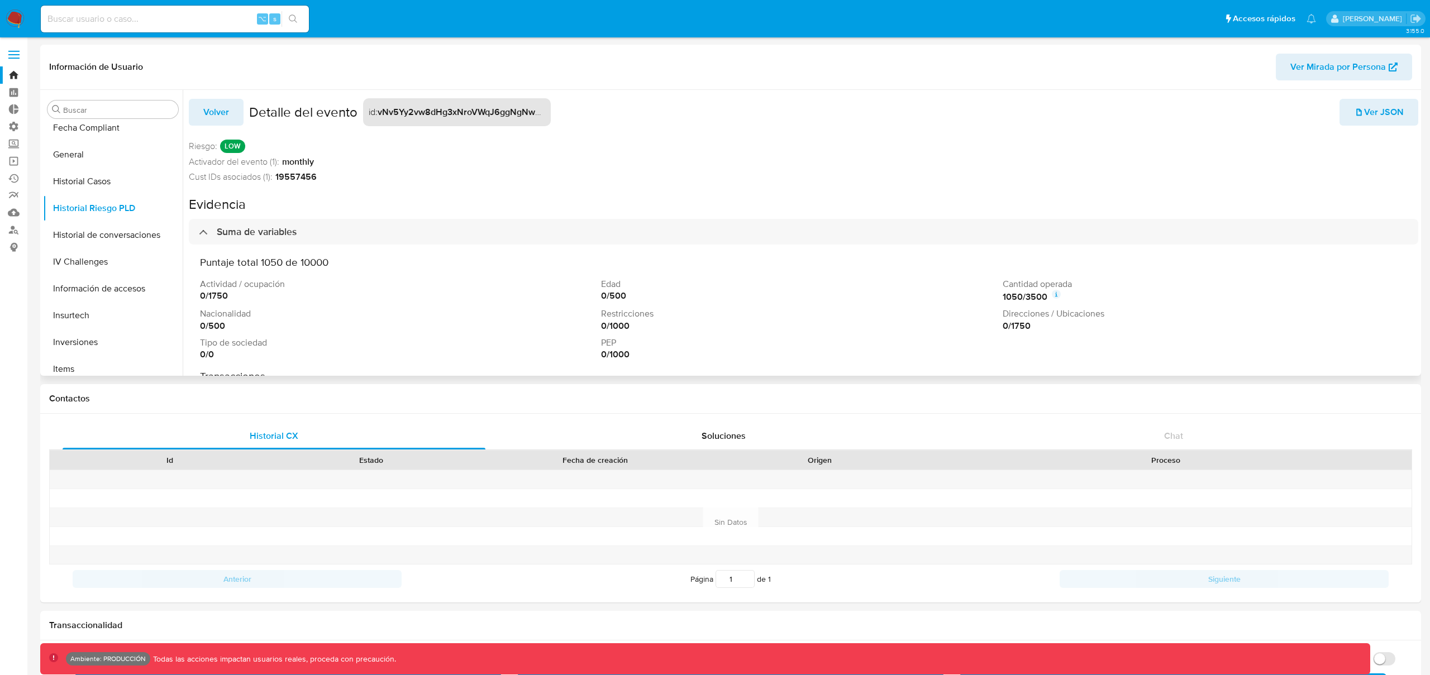
click at [215, 115] on span "Volver" at bounding box center [216, 112] width 26 height 25
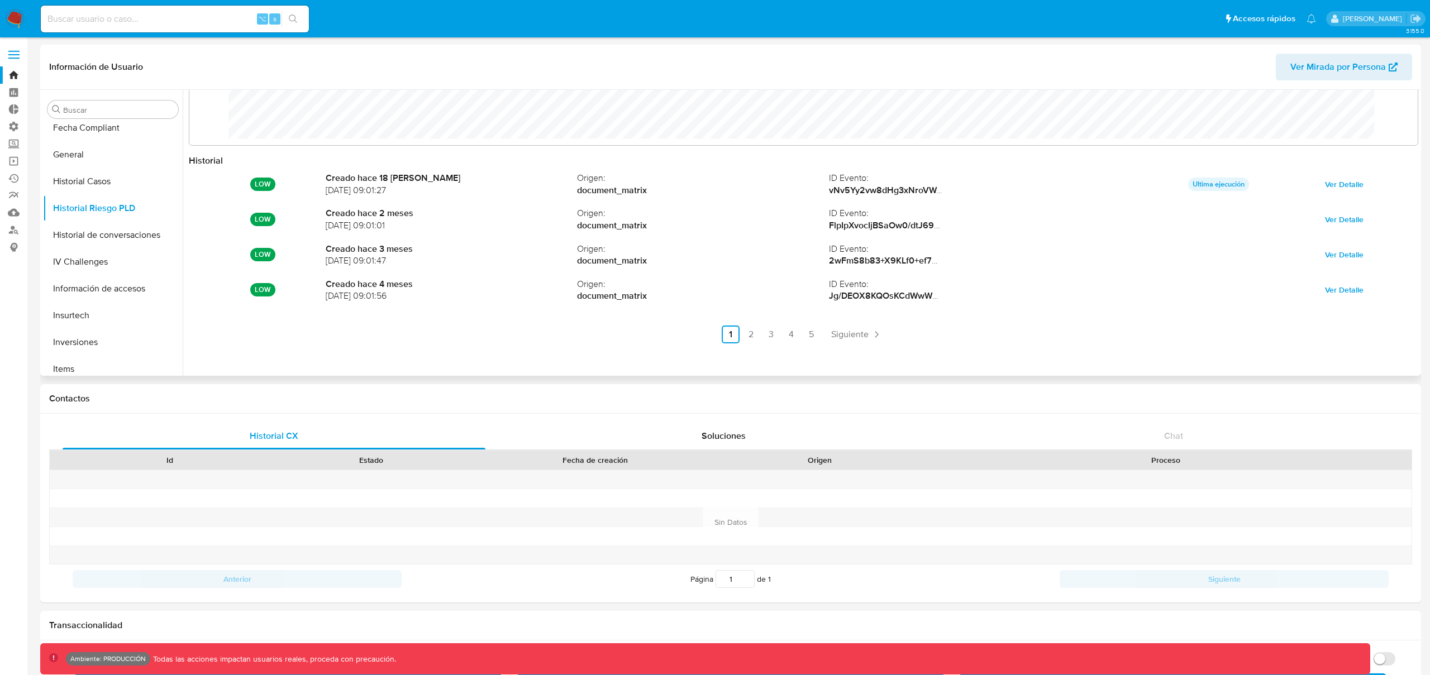
click at [1351, 64] on span "Ver Mirada por Persona" at bounding box center [1338, 67] width 96 height 27
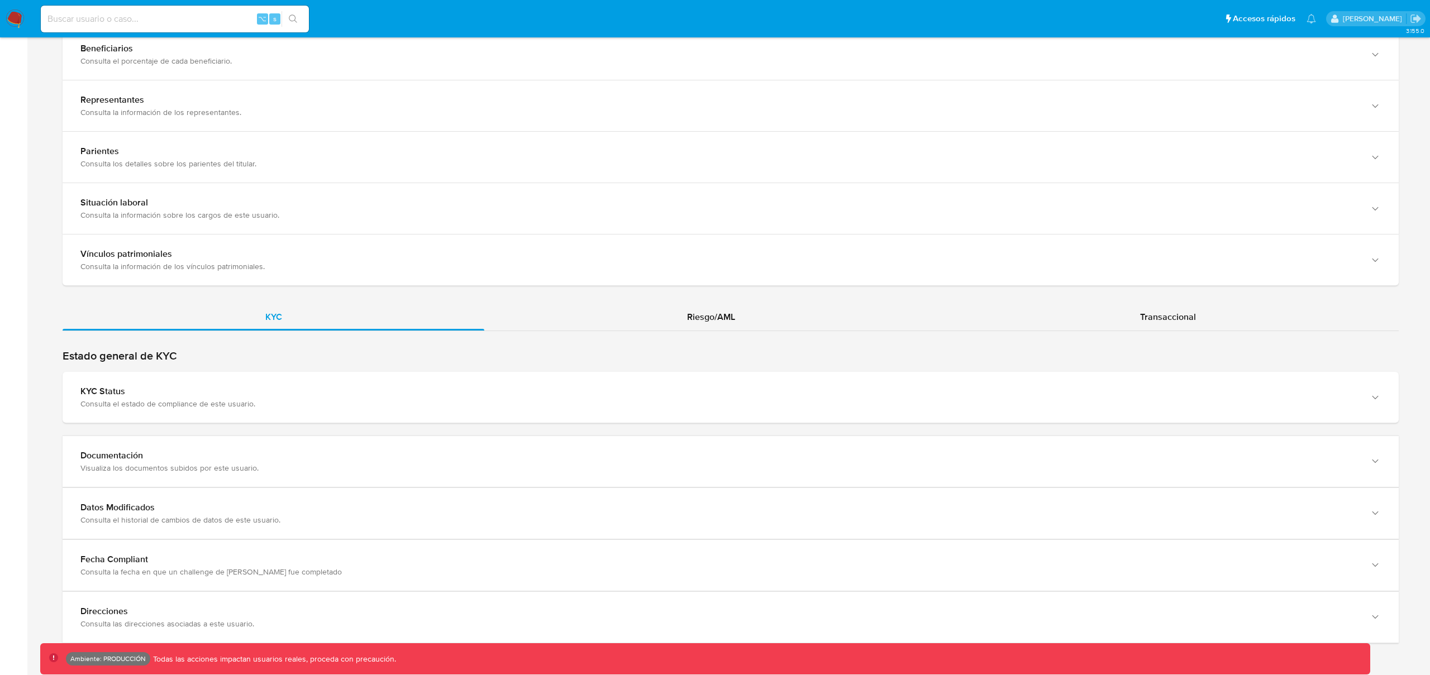
scroll to position [777, 0]
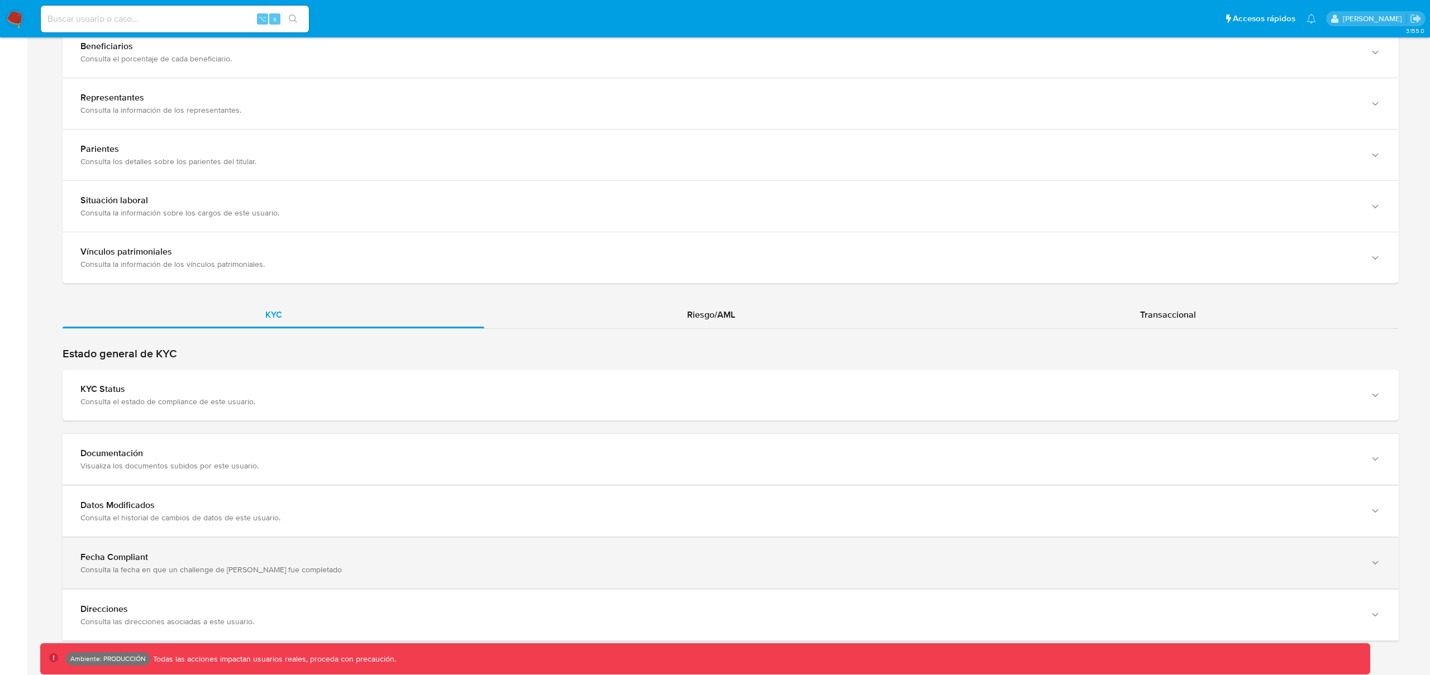
click at [166, 537] on div "Fecha Compliant Consulta la fecha en que un challenge de [PERSON_NAME] fue comp…" at bounding box center [731, 511] width 1336 height 51
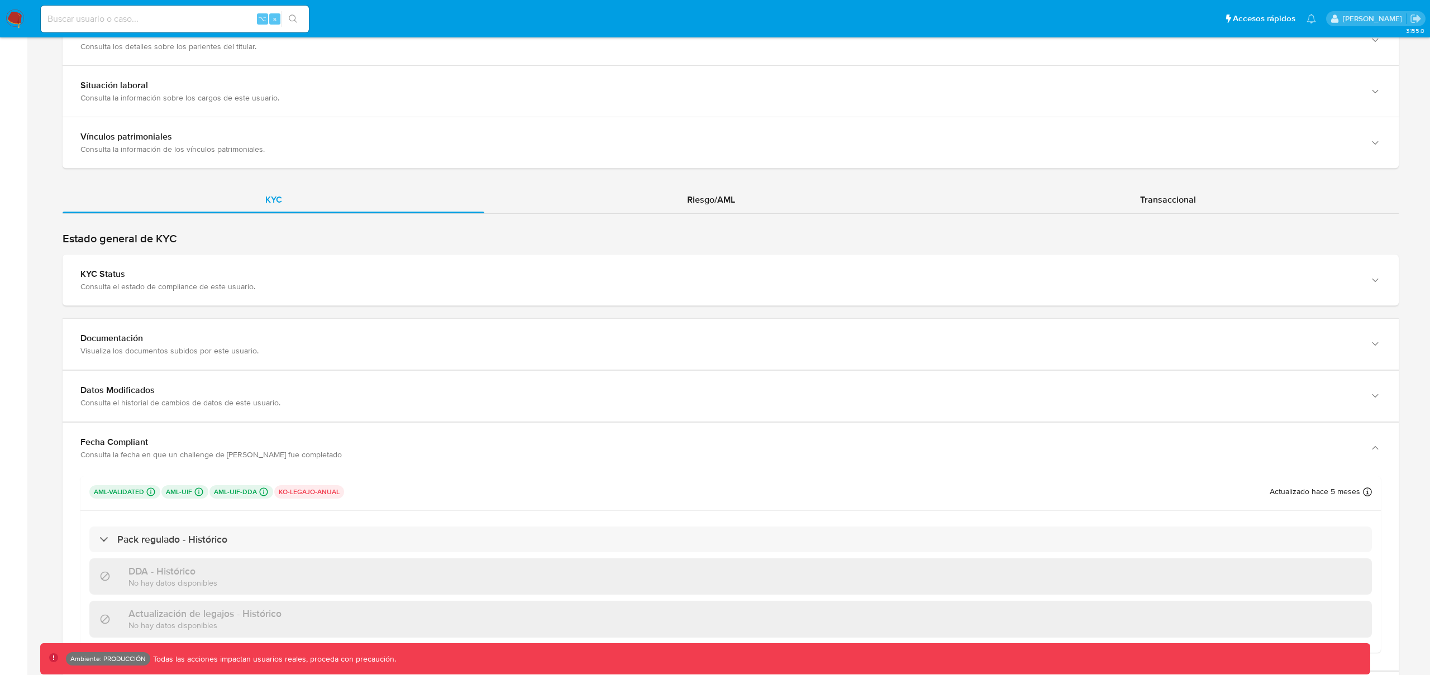
scroll to position [896, 0]
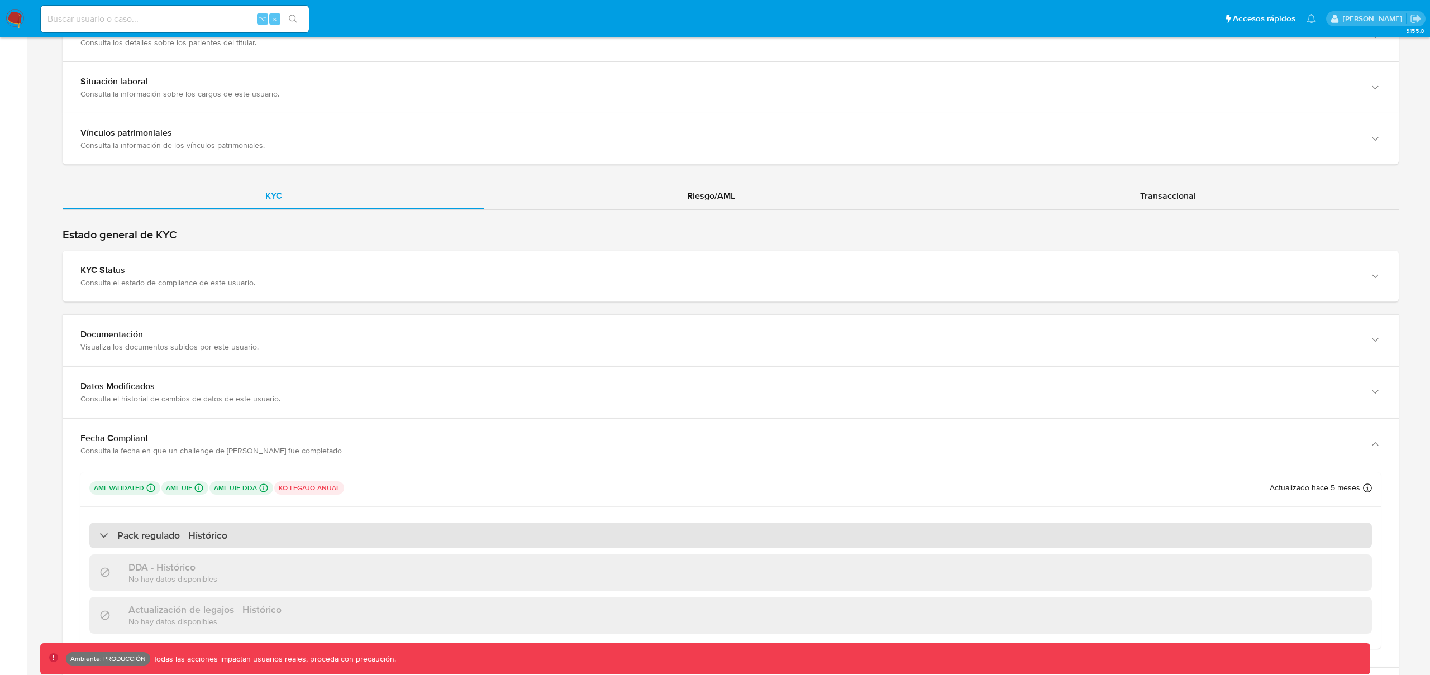
click at [144, 541] on h3 "Pack regulado - Histórico" at bounding box center [172, 536] width 110 height 12
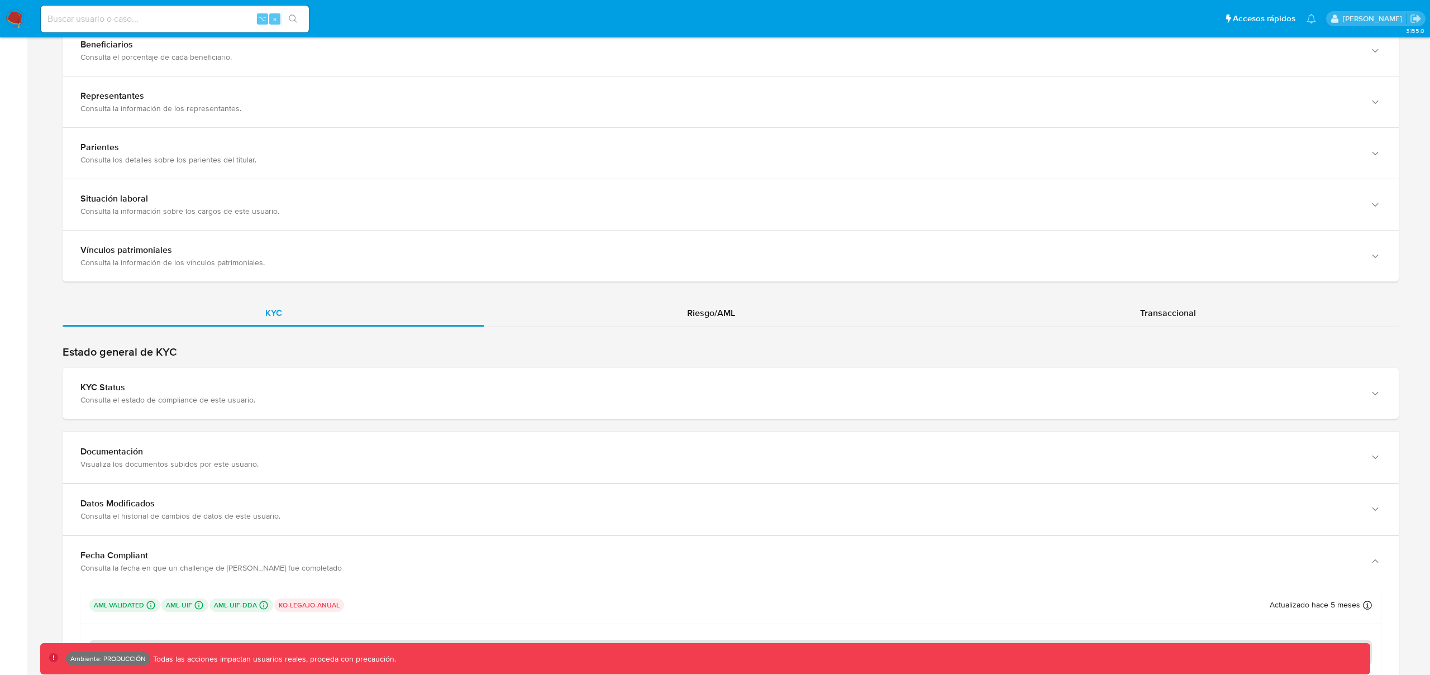
scroll to position [632, 0]
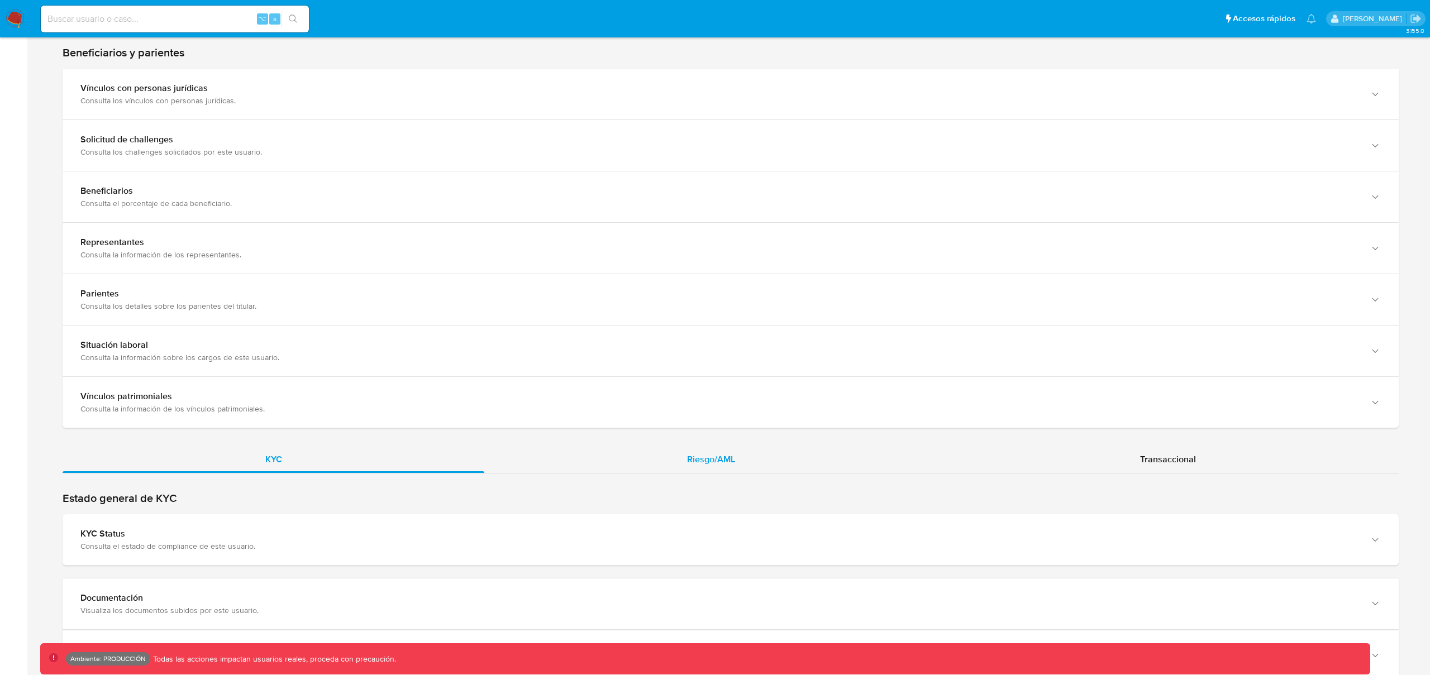
click at [725, 456] on span "Riesgo/AML" at bounding box center [711, 459] width 48 height 13
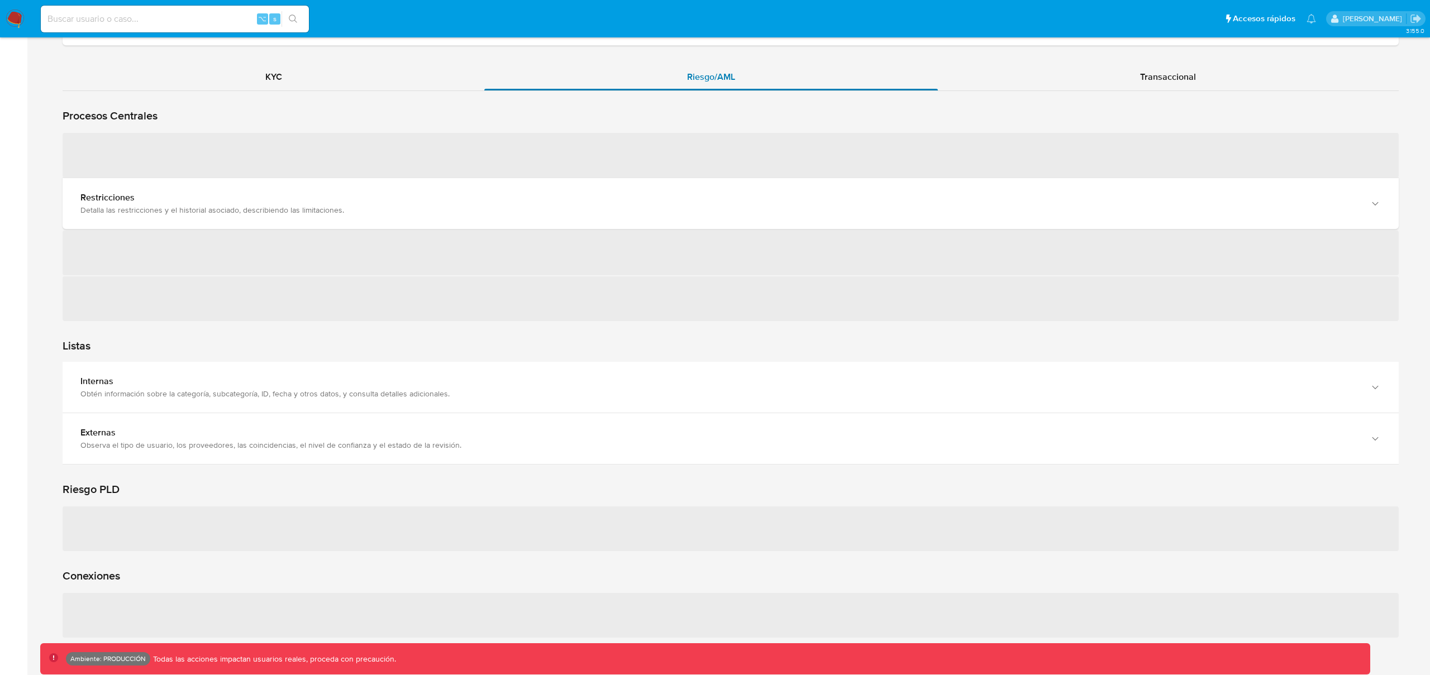
scroll to position [1031, 0]
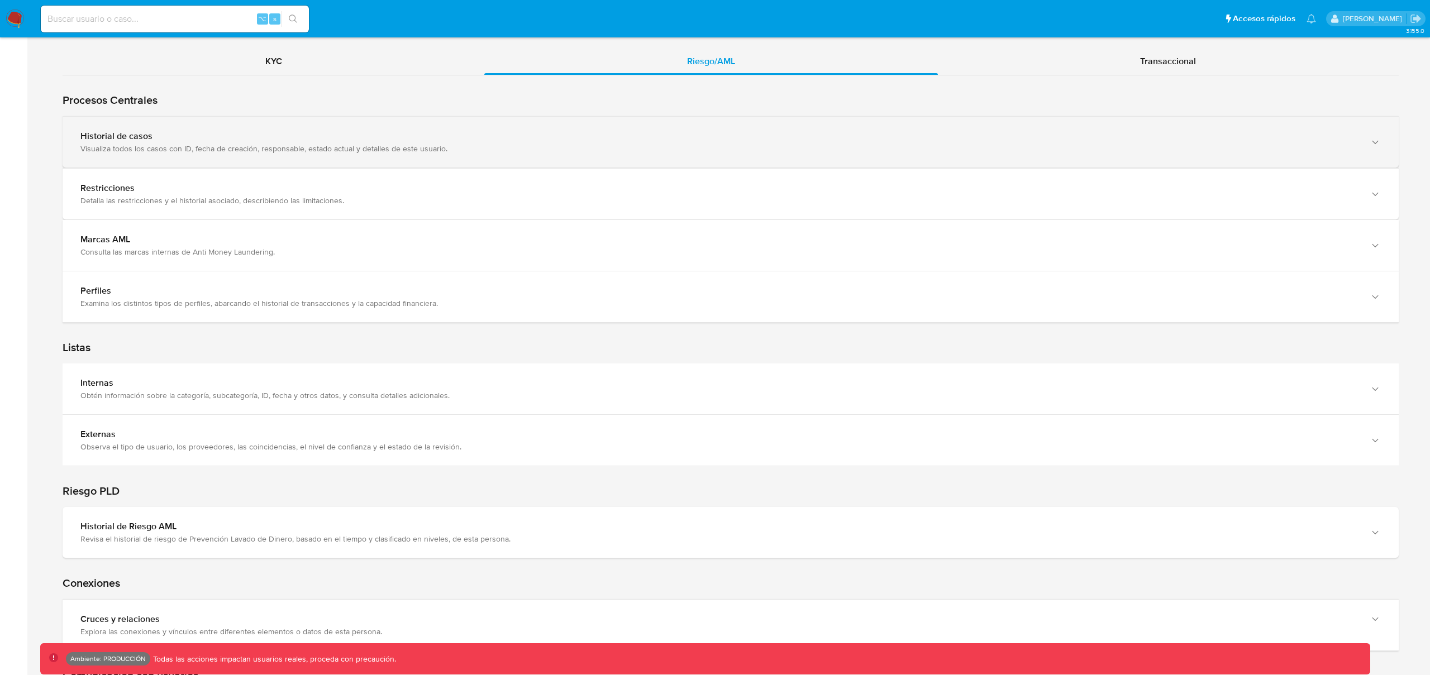
click at [123, 144] on div "Visualiza todos los casos con ID, fecha de creación, responsable, estado actual…" at bounding box center [719, 149] width 1278 height 10
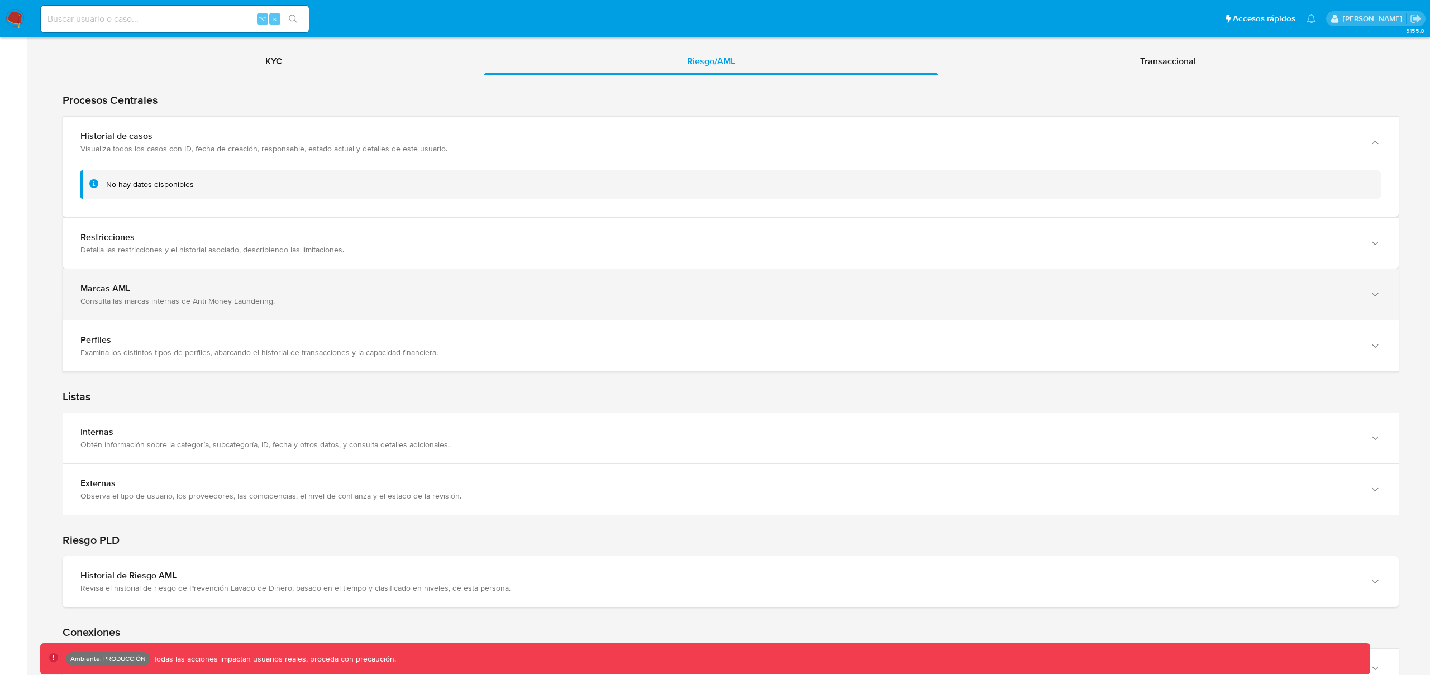
click at [112, 296] on div "Consulta las marcas internas de Anti Money Laundering." at bounding box center [719, 301] width 1278 height 10
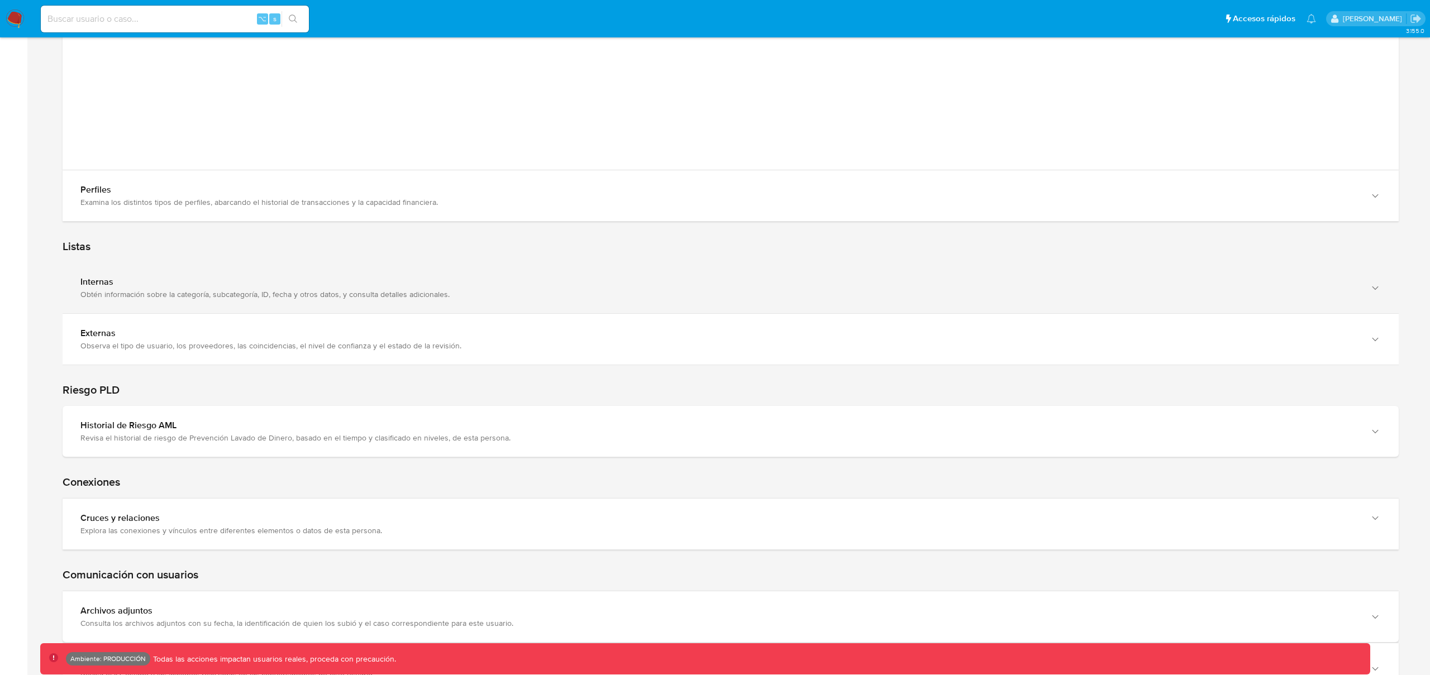
scroll to position [1627, 0]
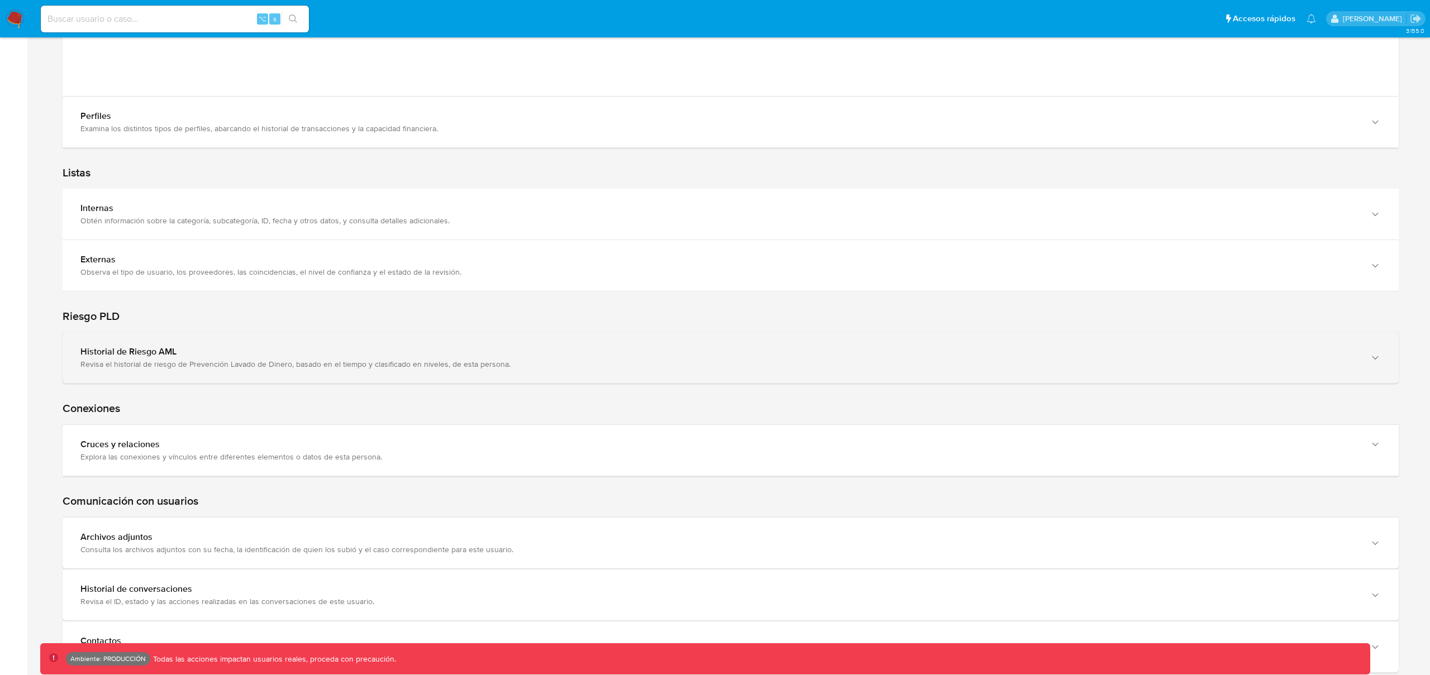
click at [117, 355] on div "Historial de Riesgo AML" at bounding box center [719, 351] width 1278 height 11
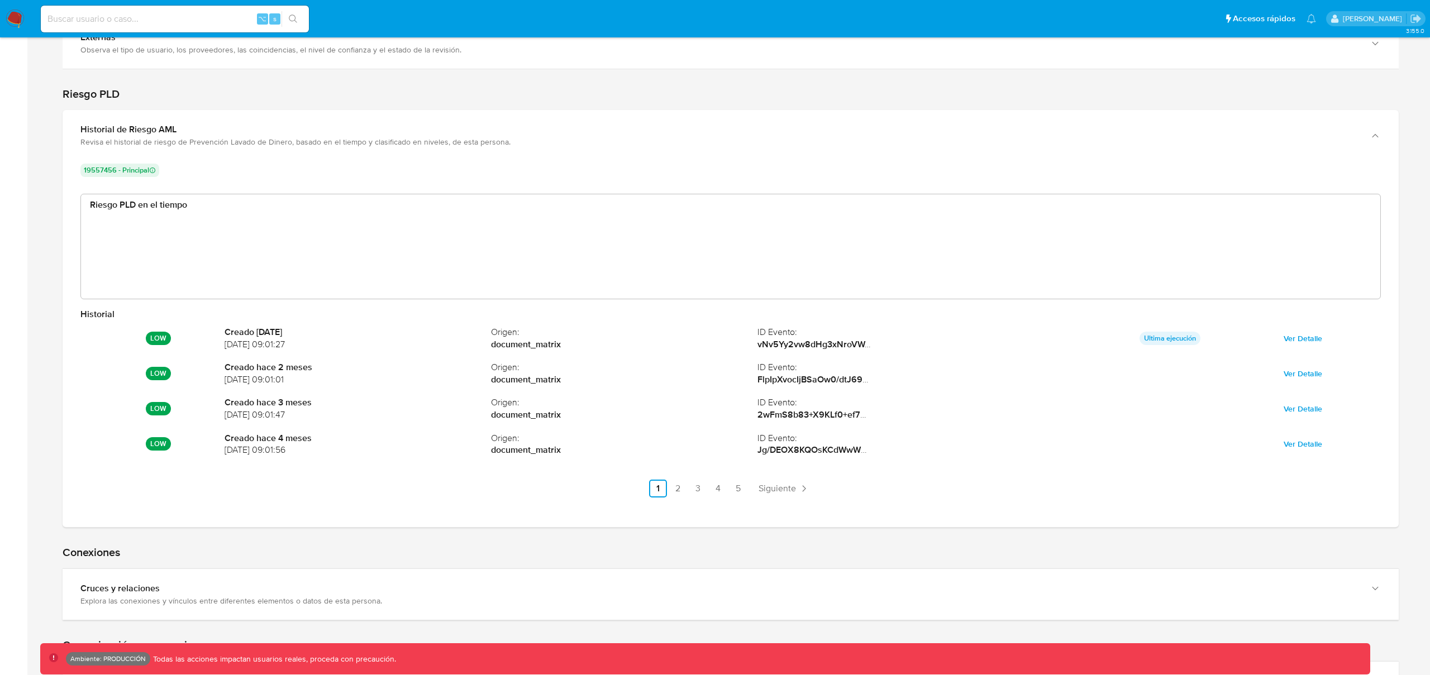
scroll to position [1858, 0]
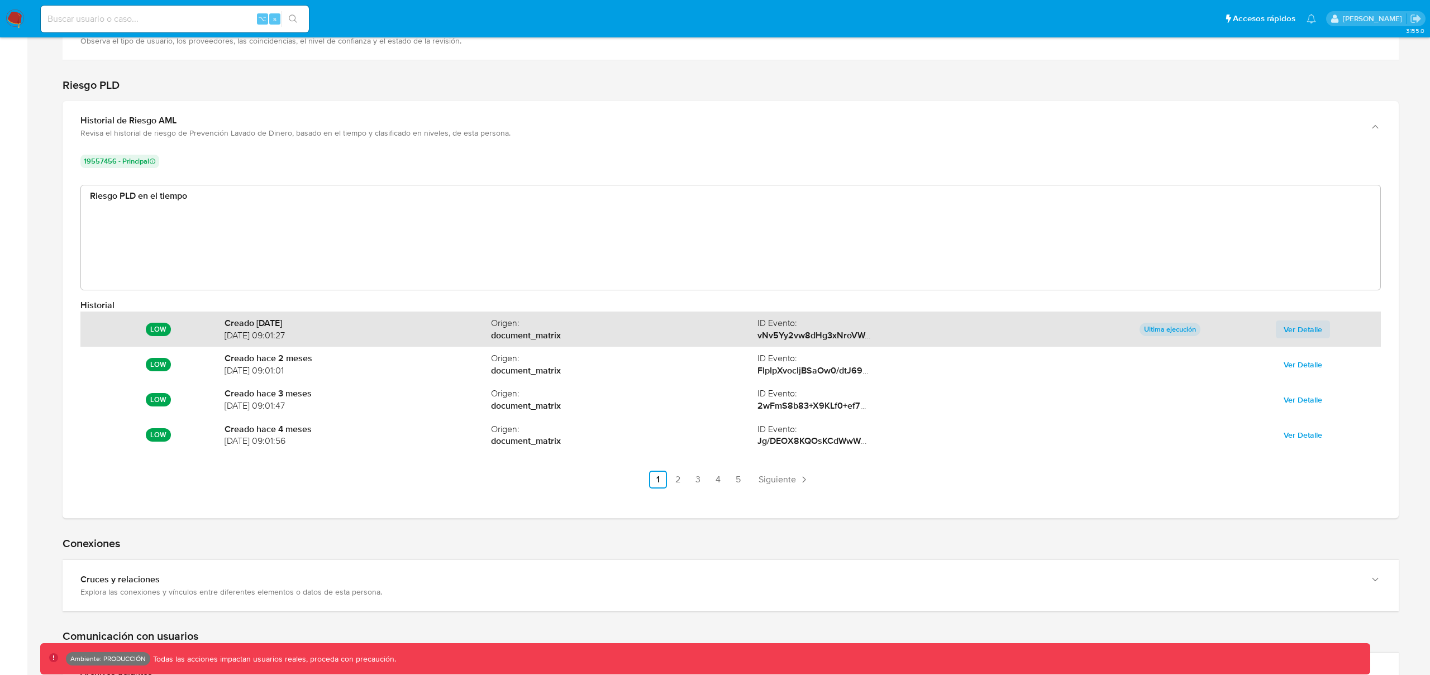
click at [1301, 328] on span "Ver Detalle" at bounding box center [1303, 330] width 39 height 16
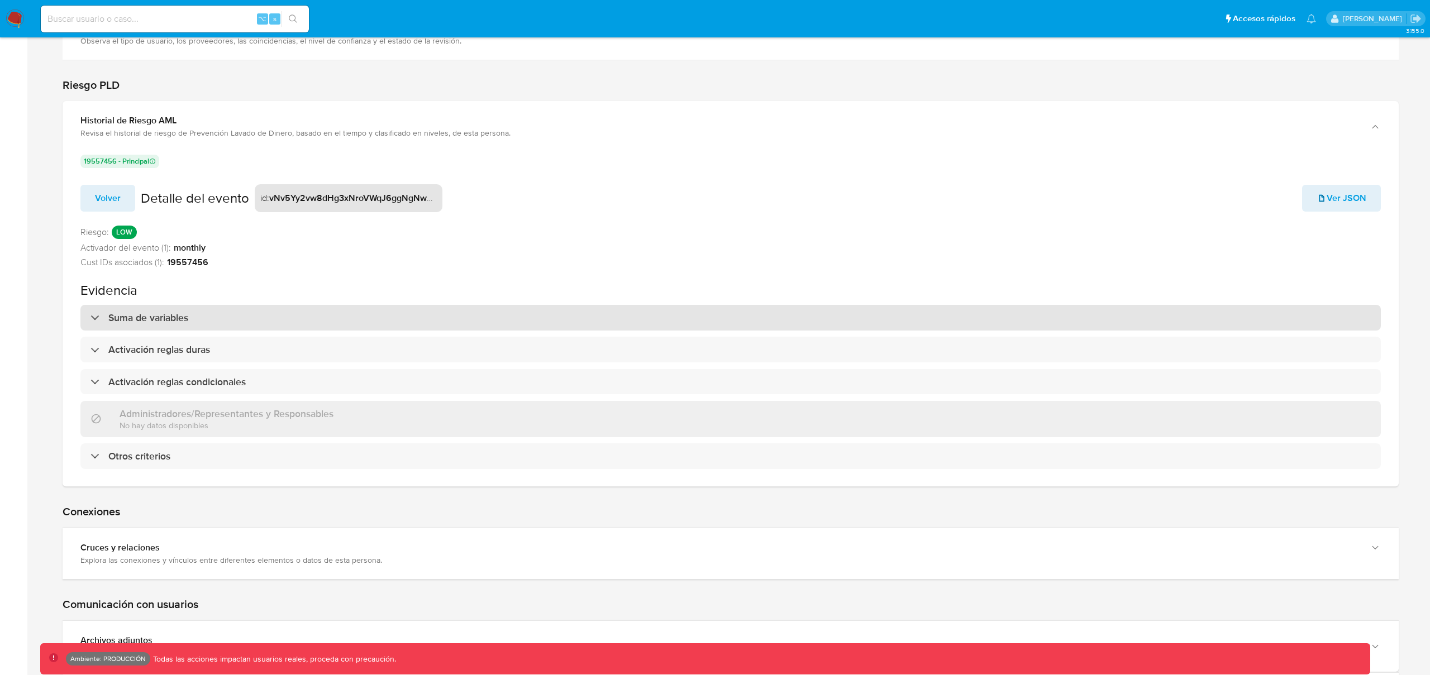
click at [134, 315] on h3 "Suma de variables" at bounding box center [148, 318] width 80 height 12
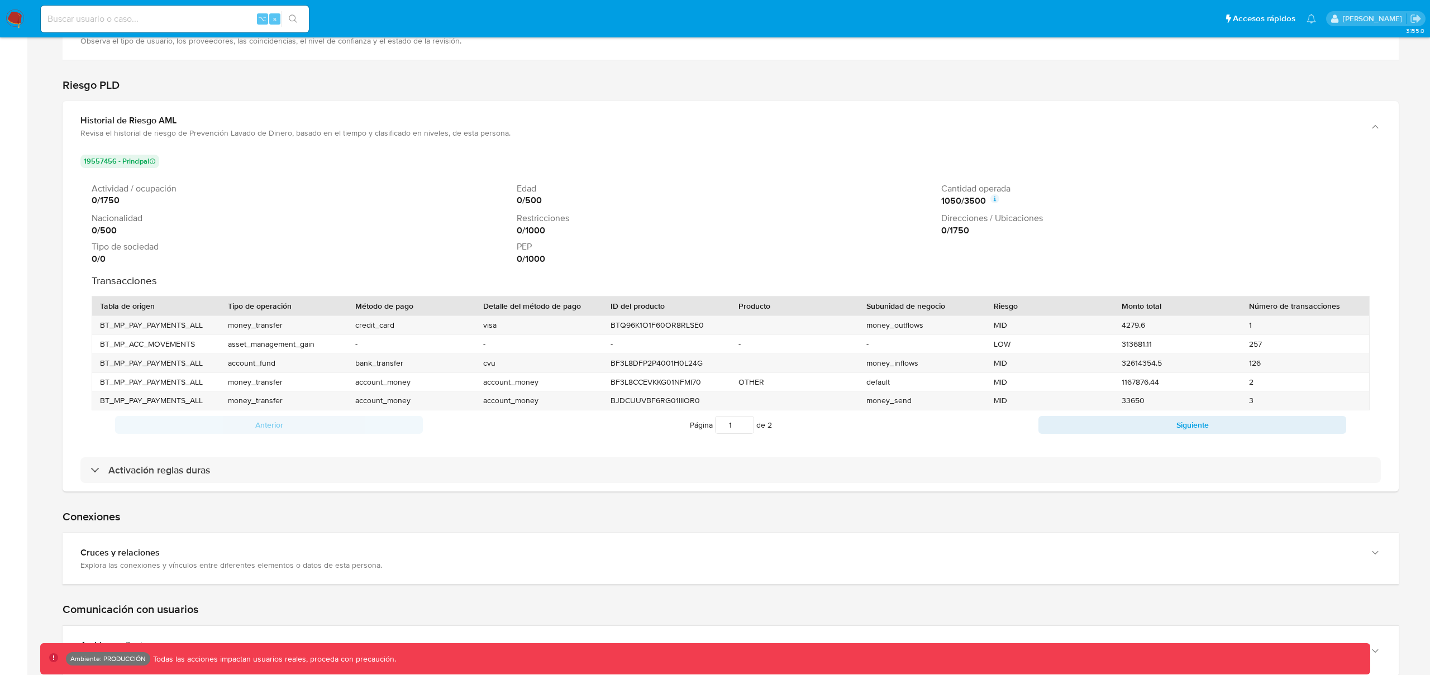
scroll to position [190, 0]
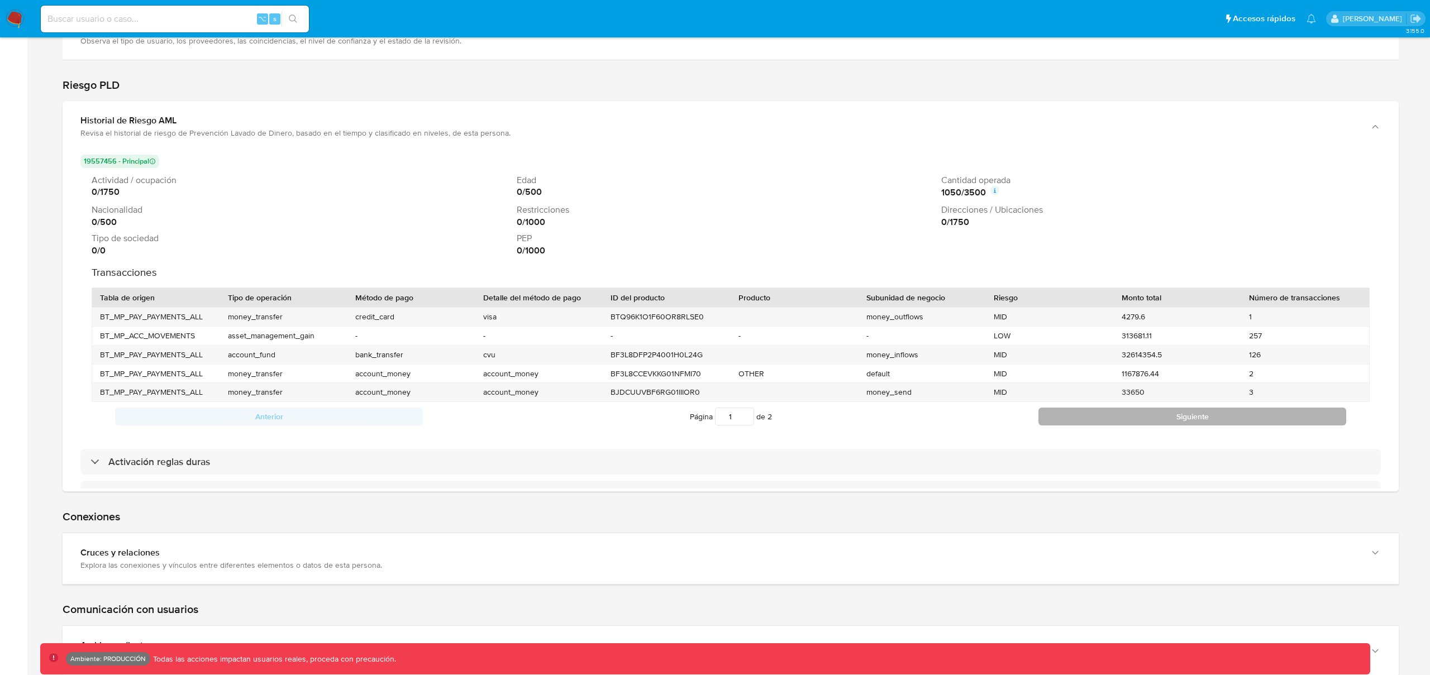
click at [1123, 420] on button "Siguiente" at bounding box center [1192, 417] width 308 height 18
type input "2"
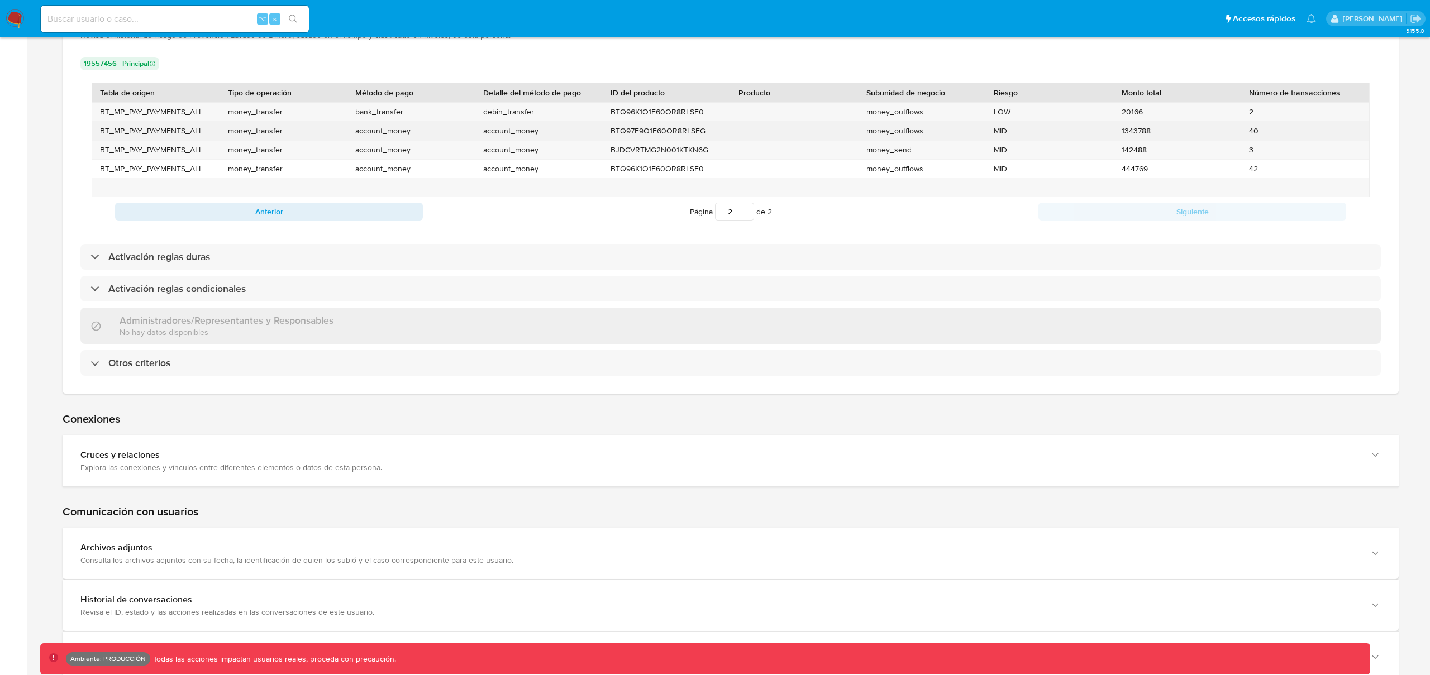
scroll to position [1998, 0]
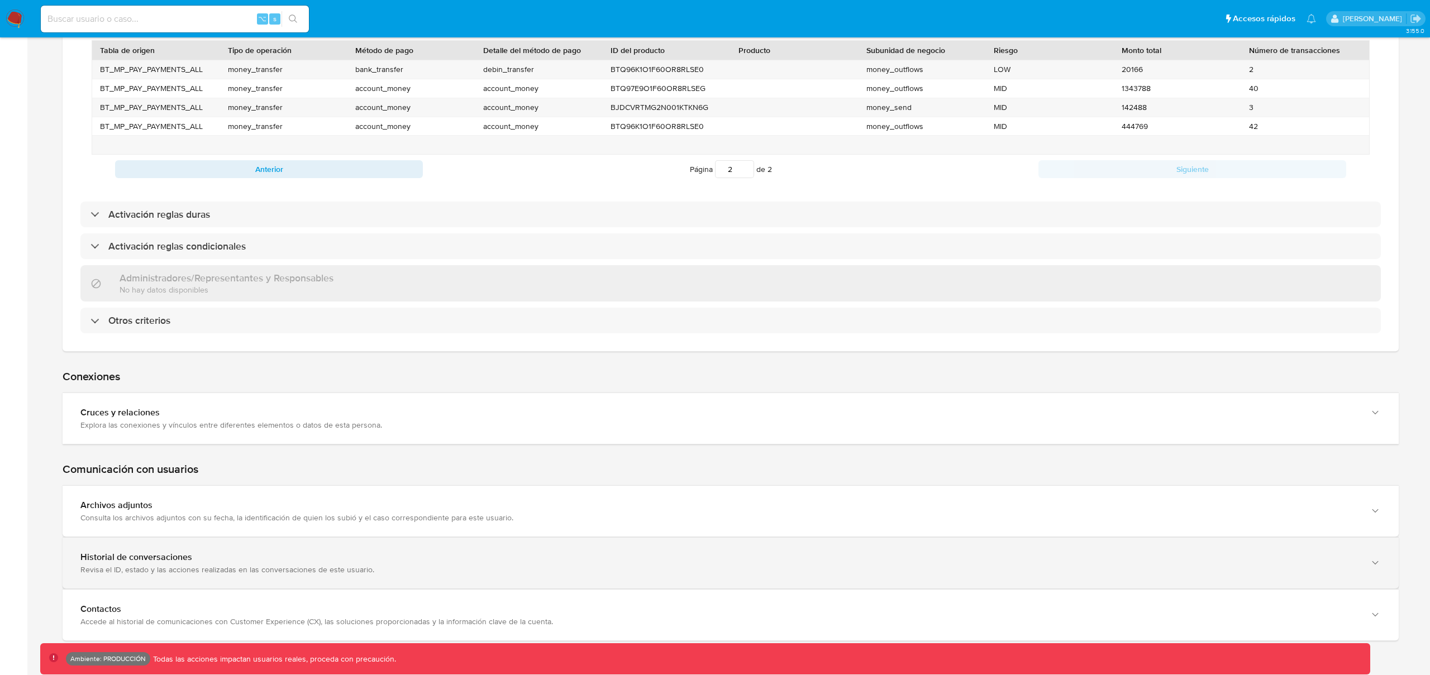
click at [165, 566] on div "Revisa el ID, estado y las acciones realizadas en las conversaciones de este us…" at bounding box center [719, 570] width 1278 height 10
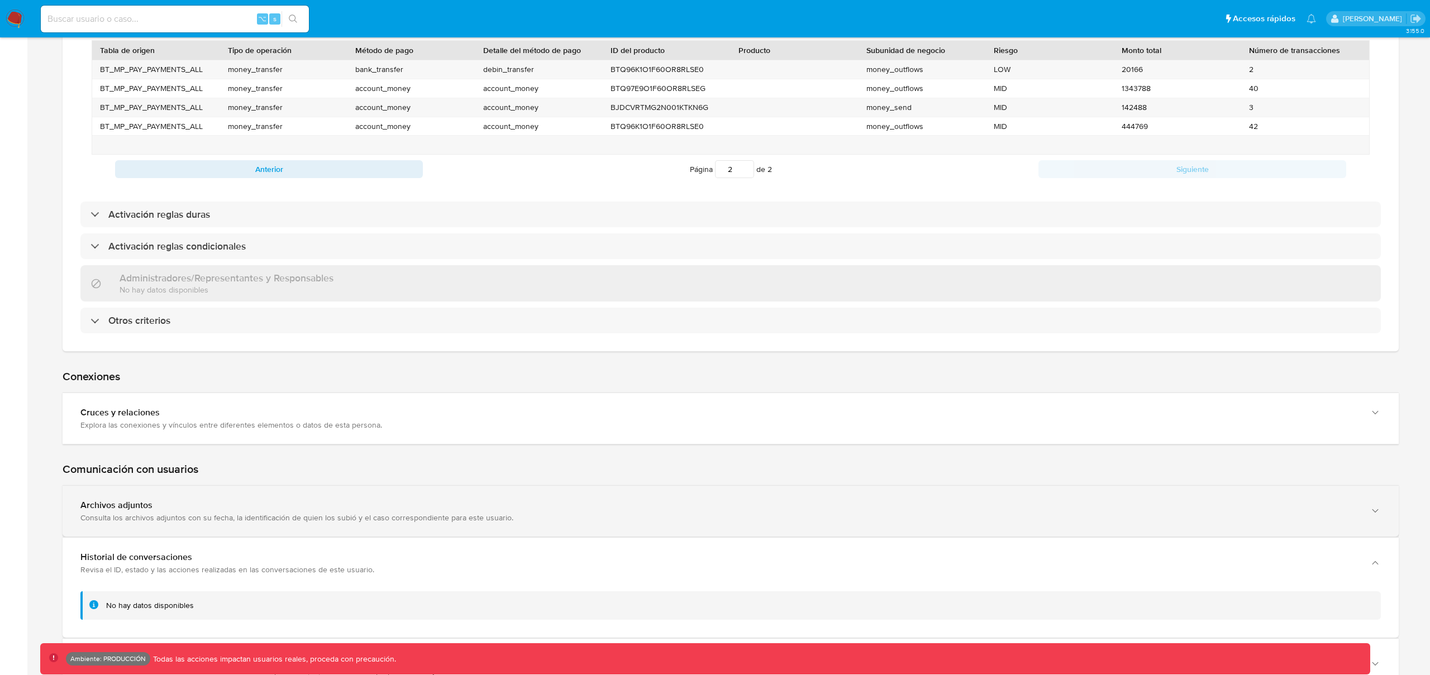
scroll to position [2047, 0]
